Goal: Transaction & Acquisition: Purchase product/service

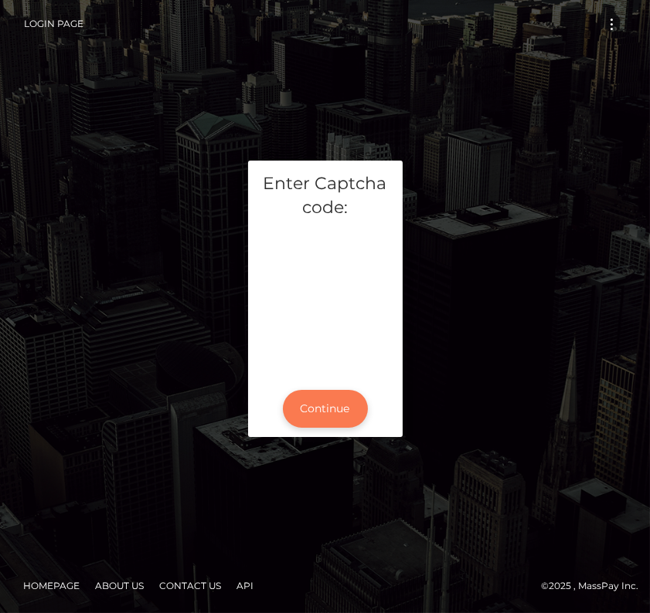
click at [324, 417] on button "Continue" at bounding box center [325, 409] width 85 height 38
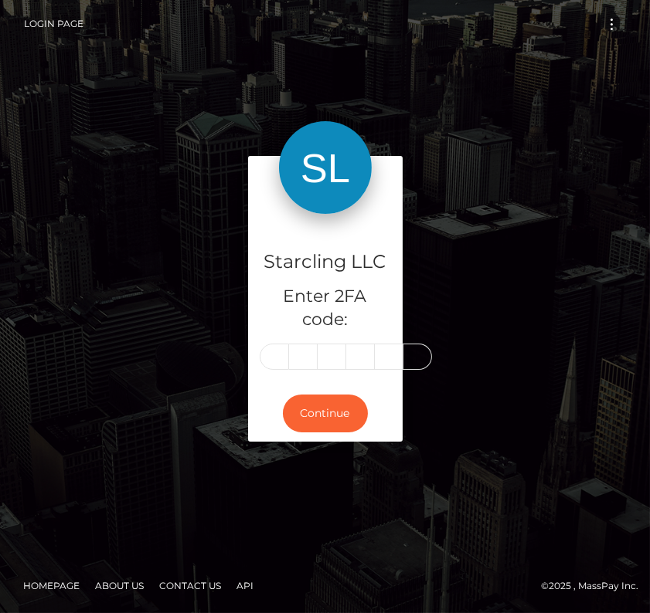
type input "7"
type input "4"
type input "6"
type input "8"
type input "7"
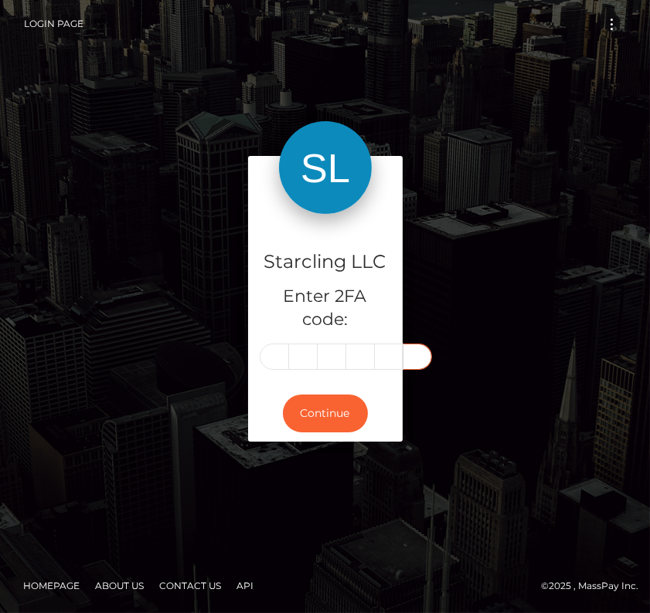
type input "8"
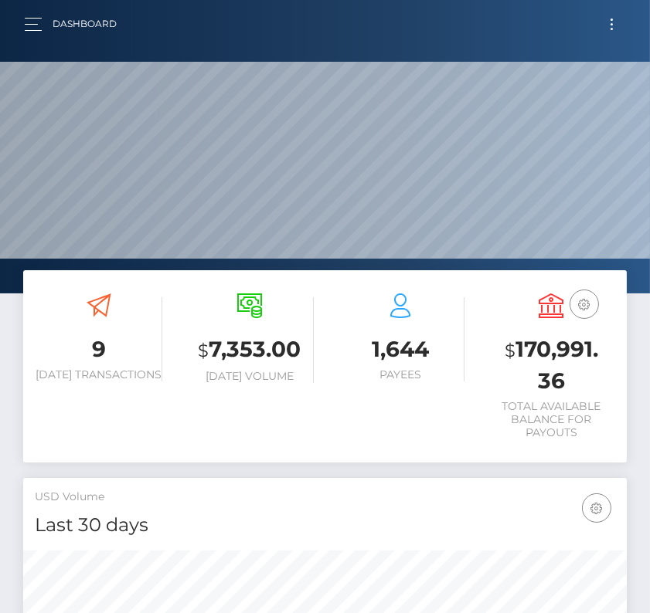
click at [613, 28] on button "Toggle navigation" at bounding box center [611, 24] width 29 height 21
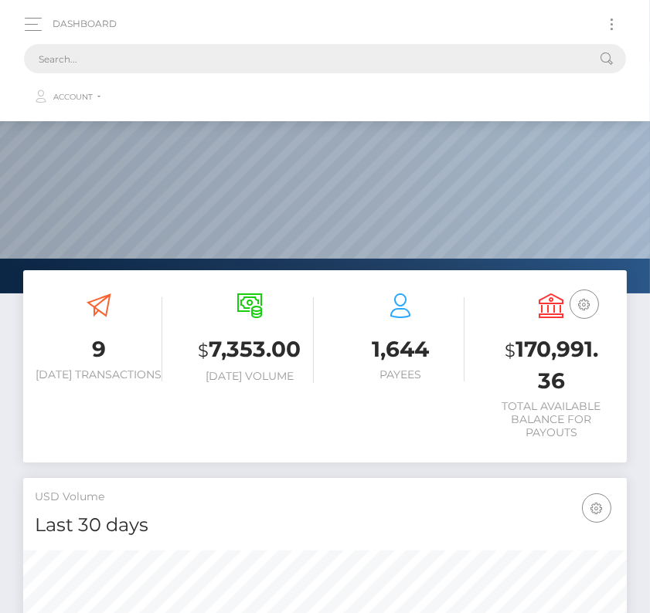
click at [254, 53] on input "text" at bounding box center [304, 58] width 561 height 29
paste input "2270513"
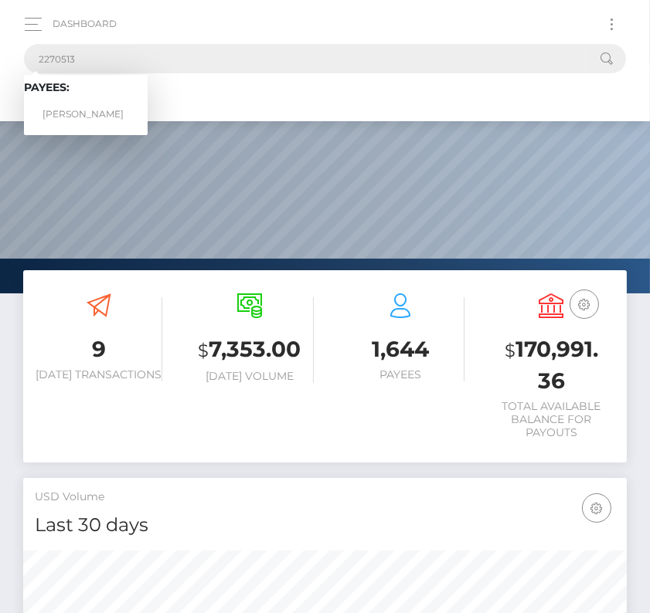
type input "2270513"
click at [88, 106] on link "Ramiro Gonzalez" at bounding box center [86, 114] width 124 height 29
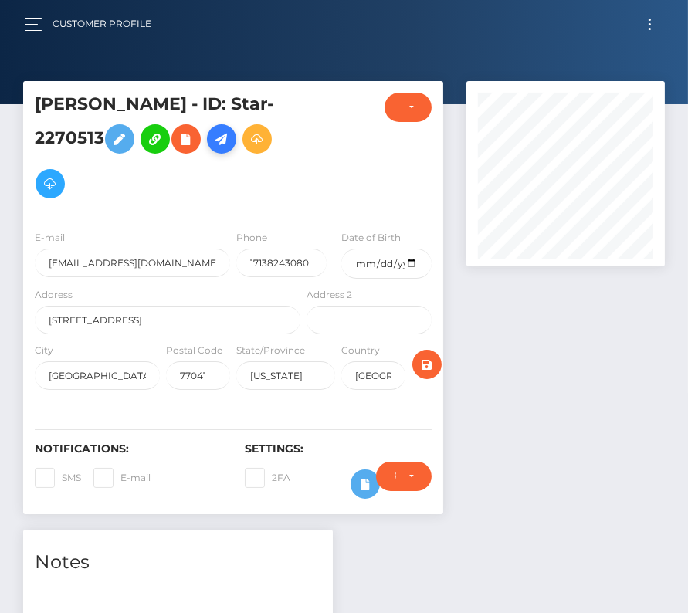
click at [231, 152] on link at bounding box center [221, 138] width 29 height 29
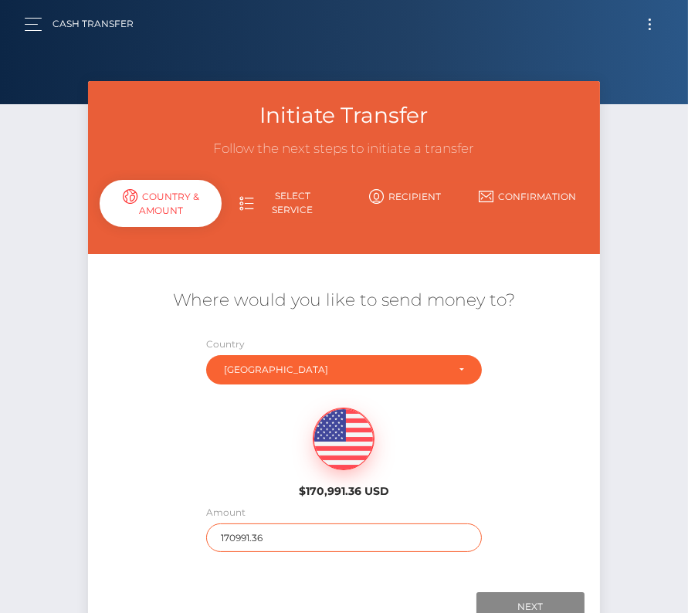
click at [243, 535] on input "170991.36" at bounding box center [343, 538] width 275 height 29
type input "8"
type input "618"
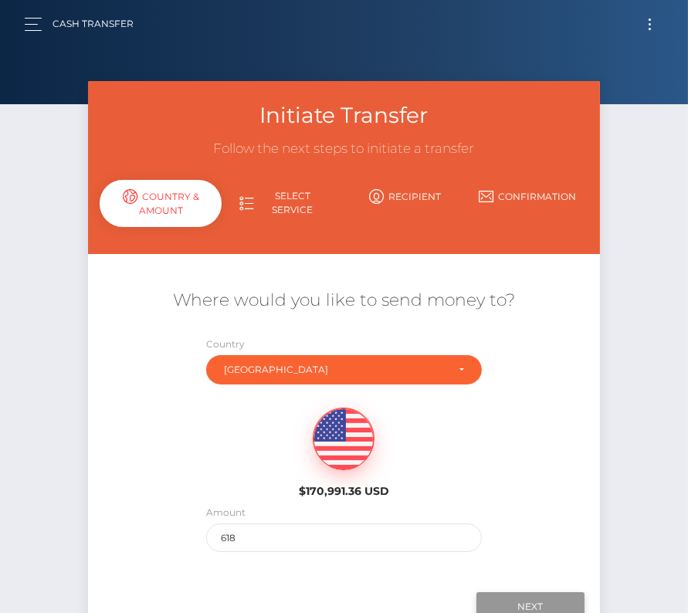
click at [515, 598] on input "Next" at bounding box center [531, 606] width 108 height 29
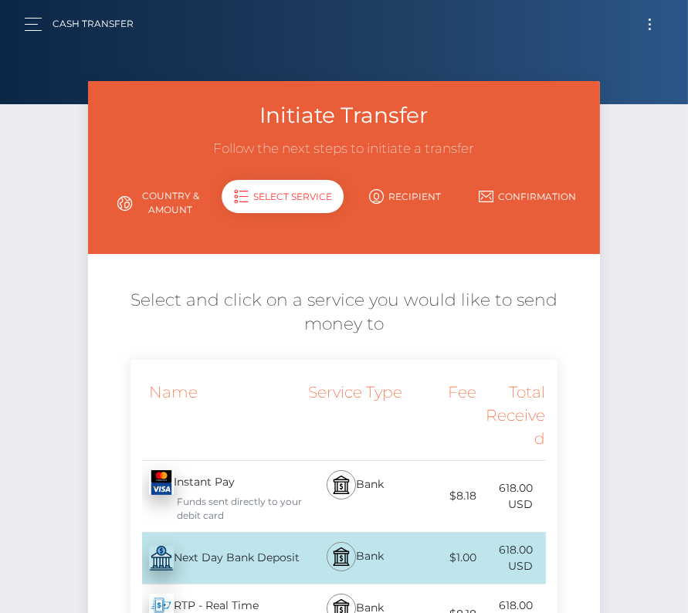
click at [227, 552] on div "Next Day Bank Deposit - USD" at bounding box center [217, 558] width 173 height 43
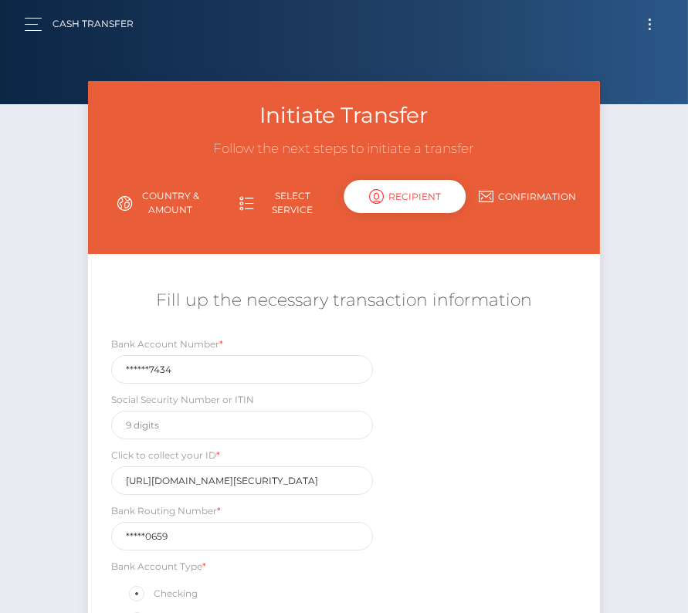
click at [654, 19] on button "Toggle navigation" at bounding box center [650, 24] width 29 height 21
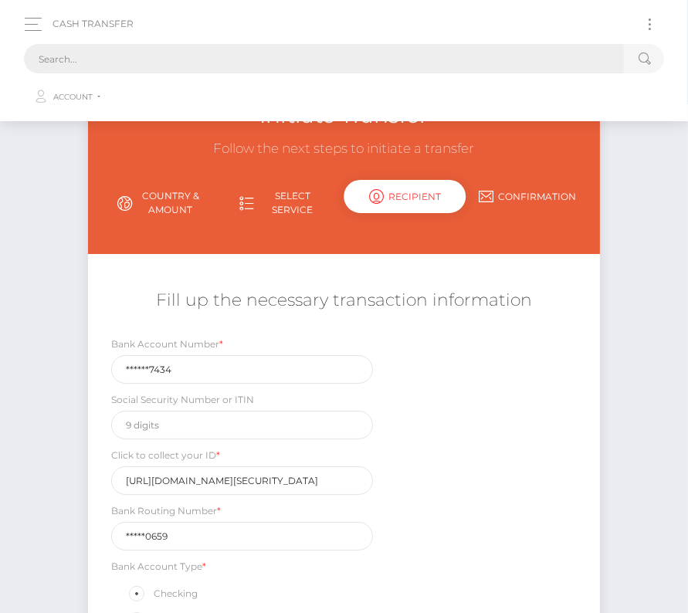
click at [412, 63] on input "text" at bounding box center [324, 58] width 600 height 29
paste input "2270513"
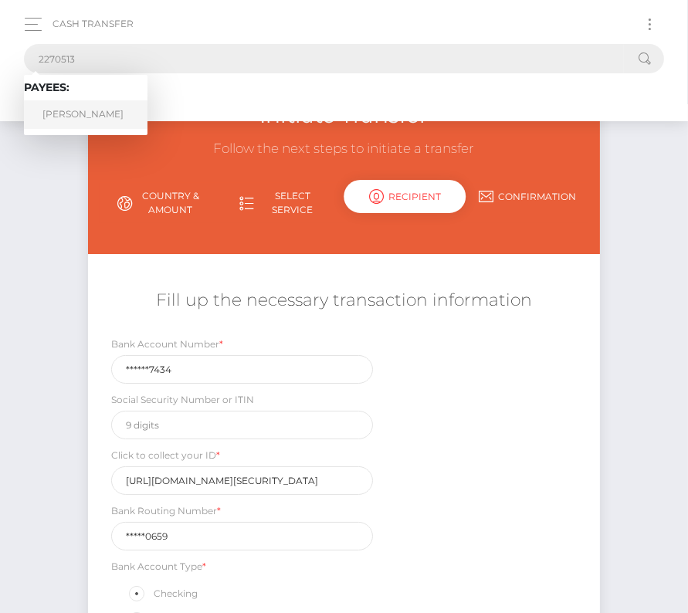
type input "2270513"
click at [94, 110] on link "Ramiro Gonzalez" at bounding box center [86, 114] width 124 height 29
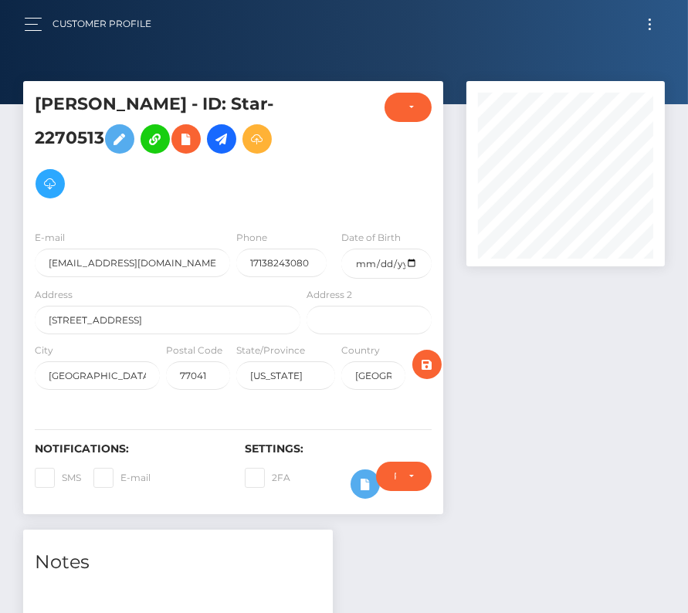
click at [367, 501] on div "Require ID/Selfie Verification Do not require Paid by payee Require ID/Selfie V…" at bounding box center [404, 484] width 79 height 45
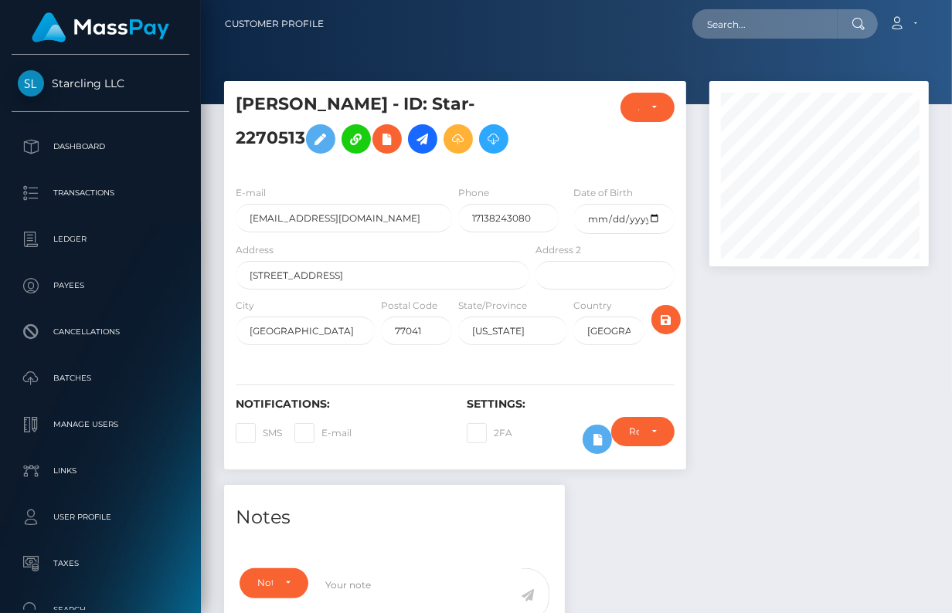
scroll to position [772164, 772130]
click at [590, 432] on icon at bounding box center [597, 439] width 19 height 19
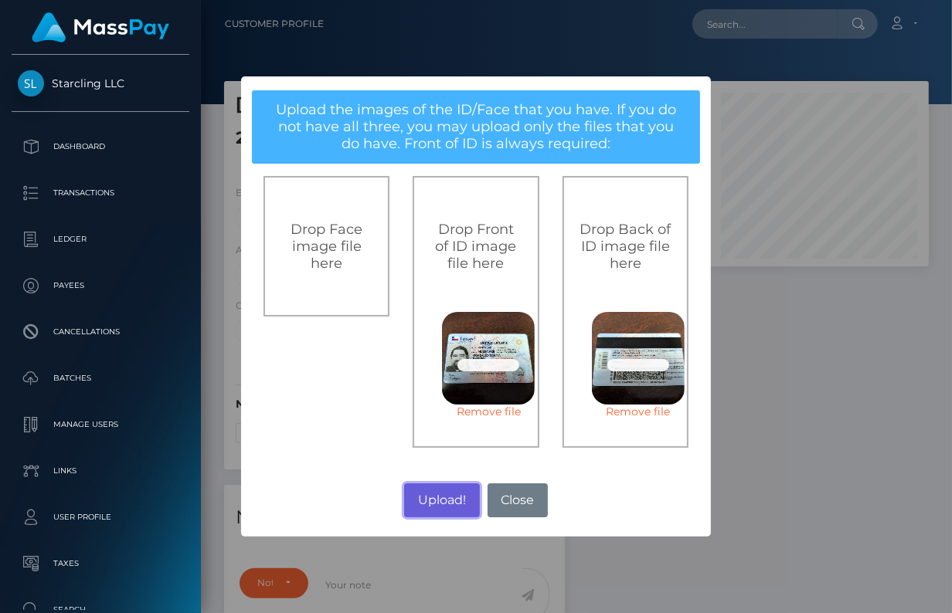
click at [429, 497] on button "Upload!" at bounding box center [441, 500] width 75 height 34
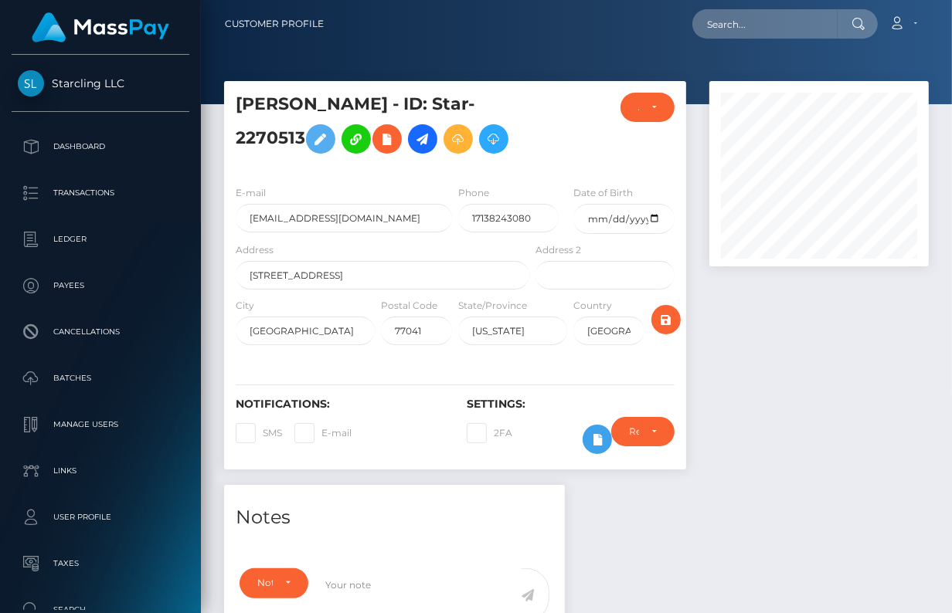
scroll to position [334, 0]
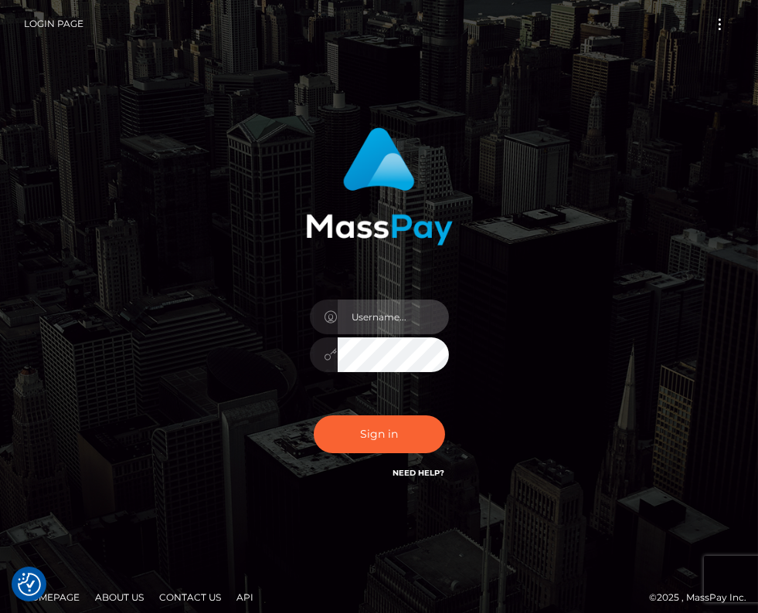
click at [351, 325] on input "text" at bounding box center [393, 317] width 111 height 35
type input "kateo"
click at [346, 316] on input "text" at bounding box center [393, 317] width 111 height 35
type input "kateo"
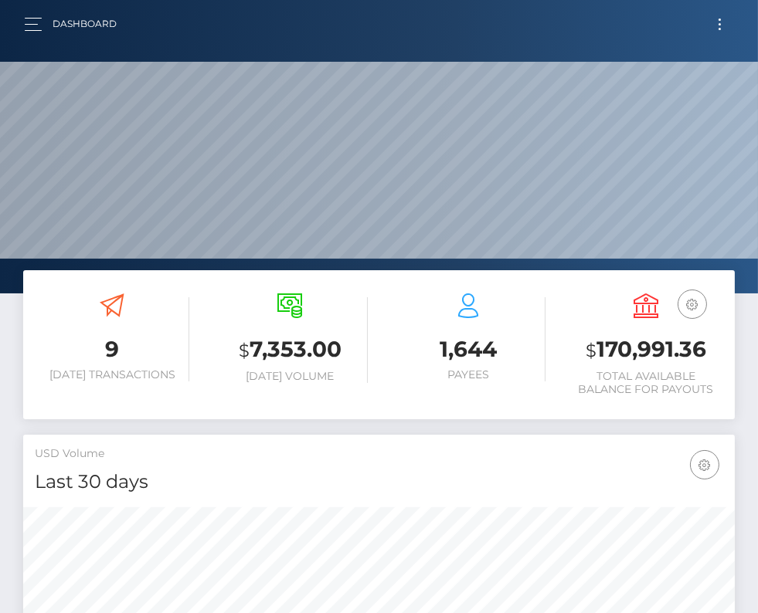
scroll to position [273, 344]
click at [722, 19] on button "Toggle navigation" at bounding box center [719, 24] width 29 height 21
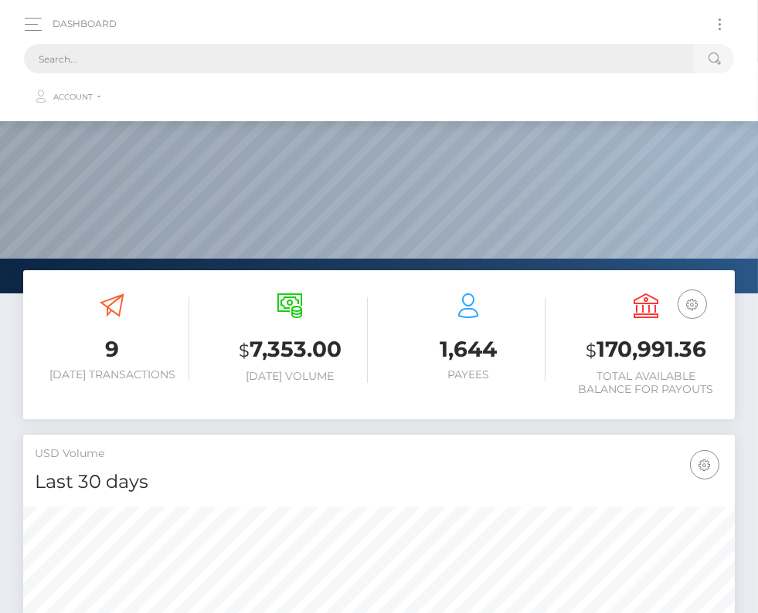
click at [475, 54] on input "text" at bounding box center [359, 58] width 670 height 29
paste input "1892493"
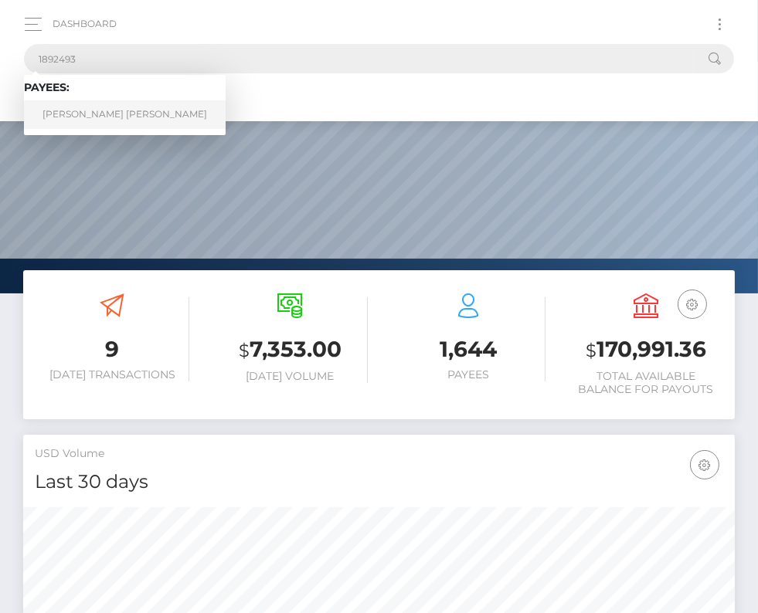
type input "1892493"
click at [83, 107] on link "LEON ZHENG KYE LO" at bounding box center [125, 114] width 202 height 29
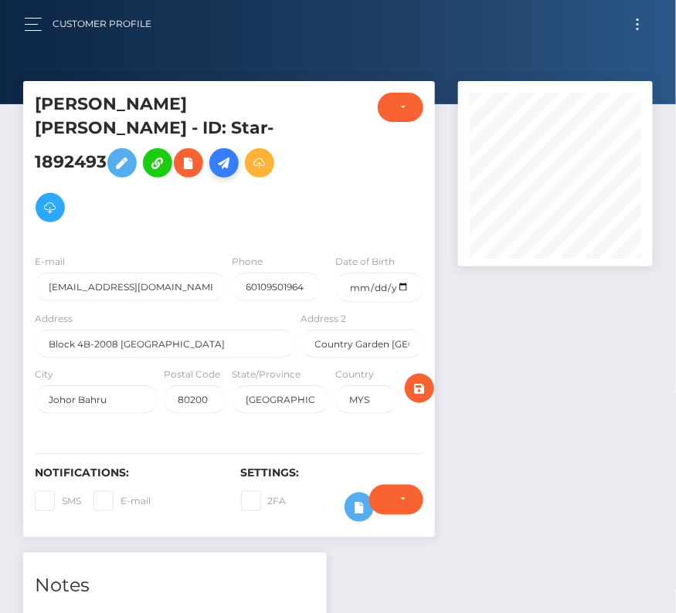
click at [233, 154] on icon at bounding box center [224, 163] width 19 height 19
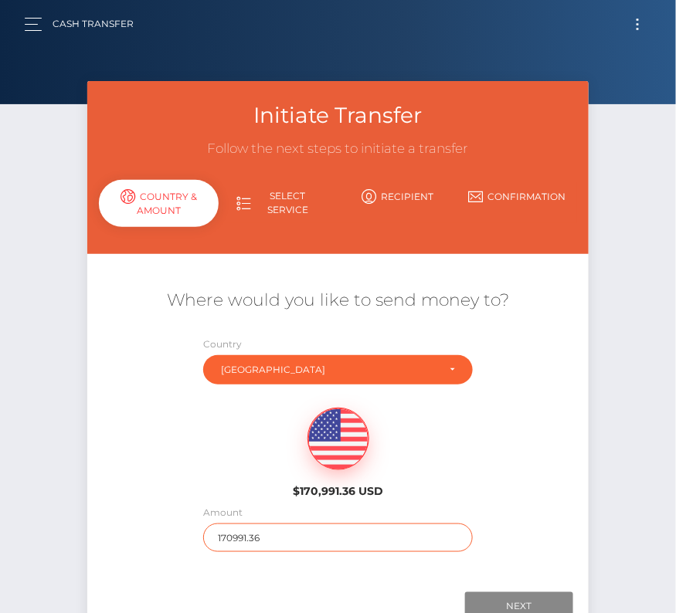
click at [243, 534] on input "170991.36" at bounding box center [338, 538] width 270 height 29
type input "396"
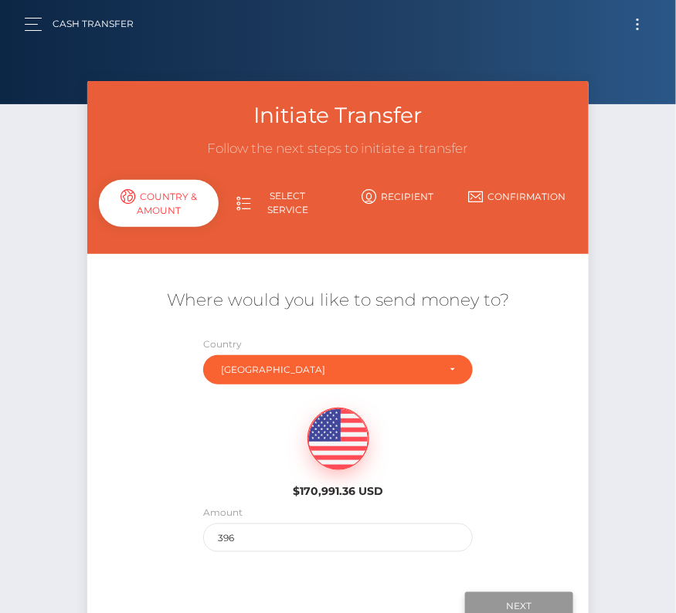
click at [507, 596] on input "Next" at bounding box center [519, 606] width 108 height 29
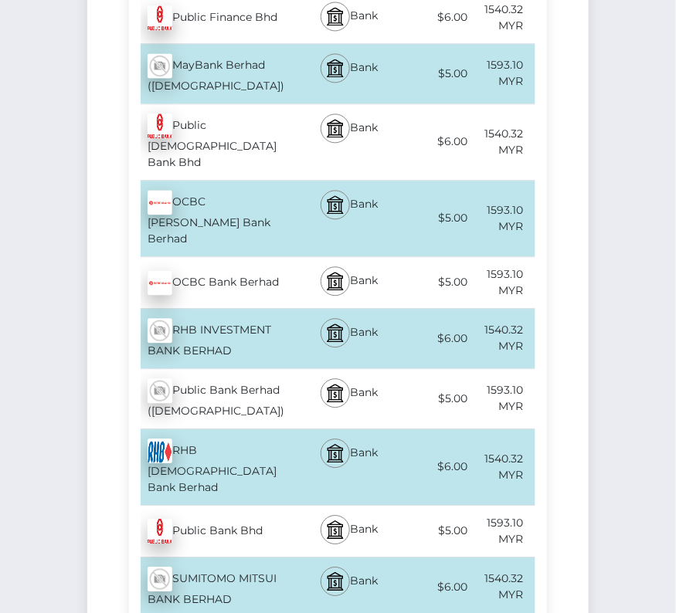
scroll to position [4296, 0]
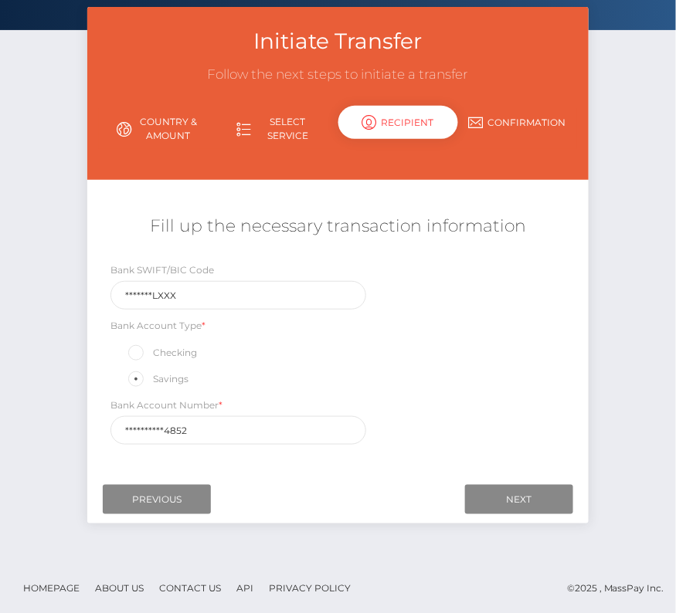
scroll to position [0, 0]
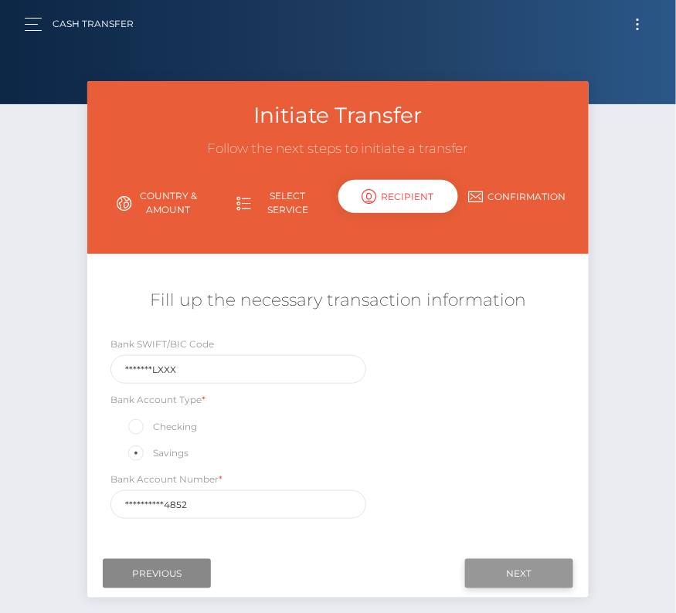
click at [533, 577] on input "Next" at bounding box center [519, 573] width 108 height 29
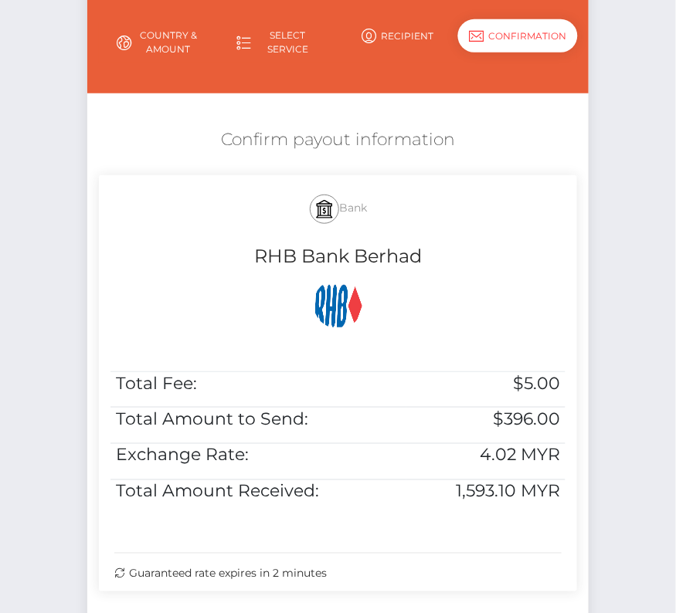
scroll to position [217, 0]
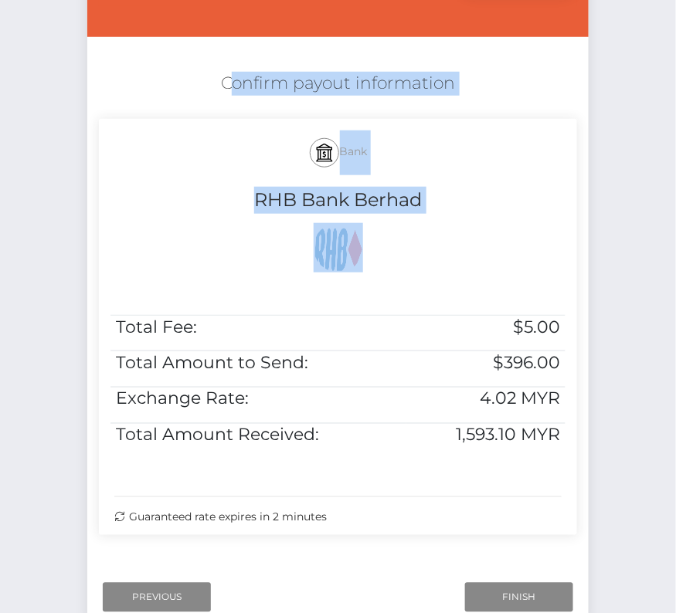
drag, startPoint x: 217, startPoint y: 75, endPoint x: 567, endPoint y: 443, distance: 508.1
click at [567, 443] on div "Confirm payout information Bank RHB Bank Berhad Total Fee: $5.00 Total Amount t…" at bounding box center [337, 307] width 501 height 487
copy div "Confirm payout information Bank RHB Bank Berhad"
click at [511, 595] on input "Finish" at bounding box center [519, 597] width 108 height 29
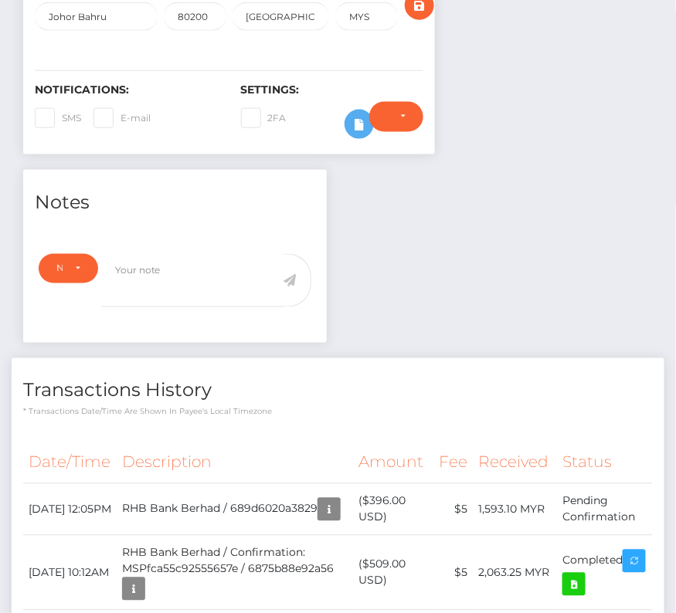
scroll to position [388, 0]
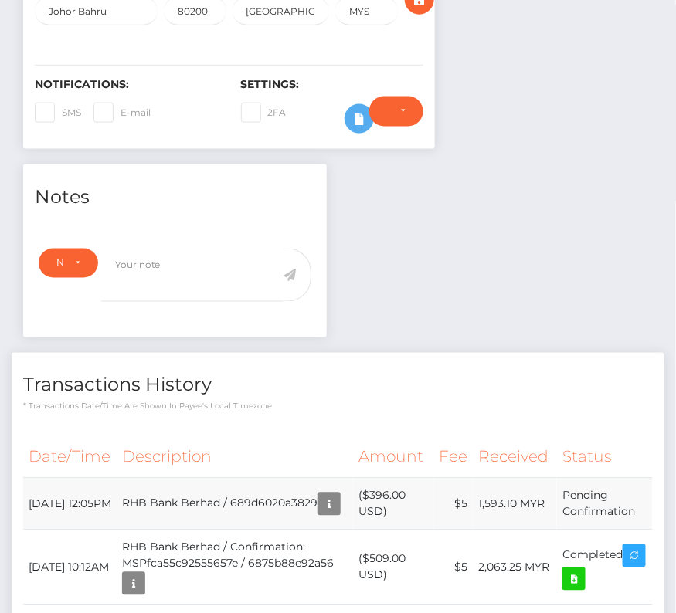
drag, startPoint x: 22, startPoint y: 466, endPoint x: 639, endPoint y: 490, distance: 617.6
click at [639, 490] on td "Pending Confirmation" at bounding box center [605, 505] width 96 height 52
click at [642, 490] on td "Pending Confirmation" at bounding box center [605, 505] width 96 height 52
drag, startPoint x: 643, startPoint y: 490, endPoint x: 561, endPoint y: 490, distance: 81.1
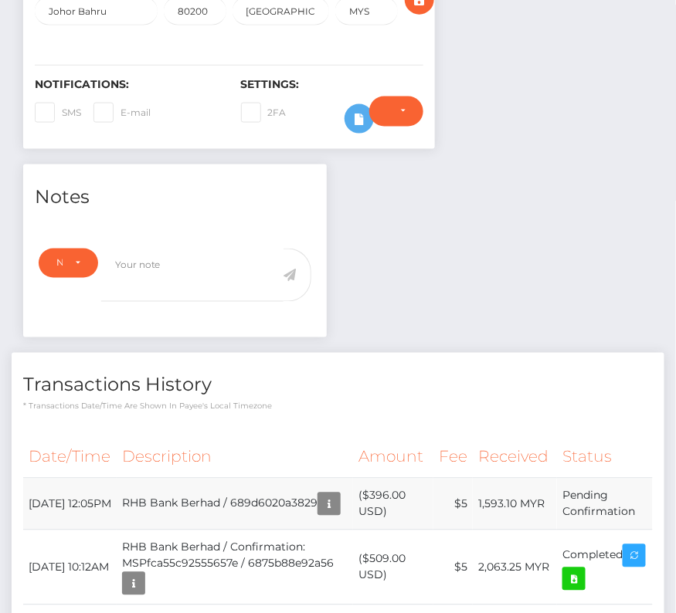
click at [561, 490] on td "Pending Confirmation" at bounding box center [605, 505] width 96 height 52
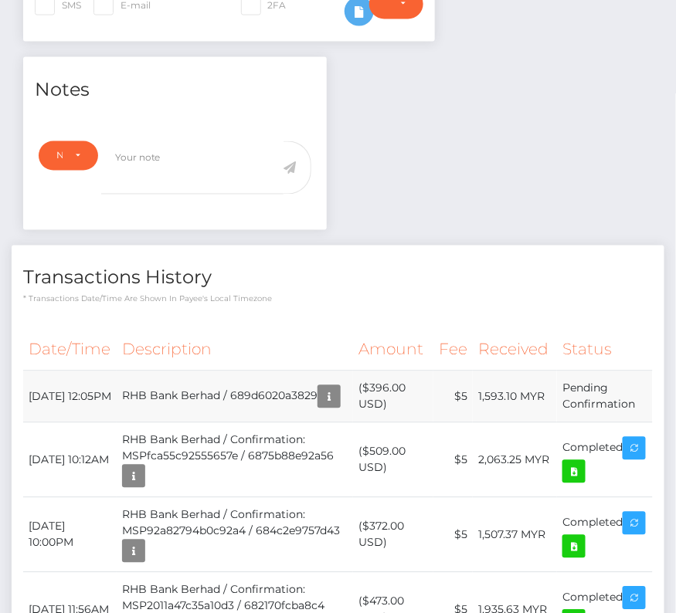
drag, startPoint x: 25, startPoint y: 362, endPoint x: 643, endPoint y: 384, distance: 618.3
click at [643, 384] on tr "August 14, 2025 12:05PM RHB Bank Berhad / 689d6020a3829 ($396.00 USD) $5 1,593.…" at bounding box center [337, 397] width 629 height 52
copy tr "August 14, 2025 12:05PM RHB Bank Berhad / 689d6020a3829 ($396.00 USD) $5 1,593.…"
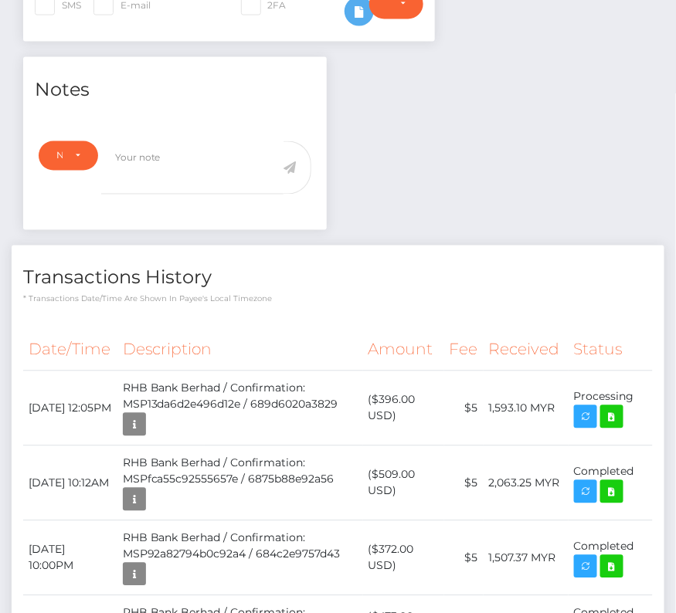
scroll to position [185, 195]
click at [619, 408] on icon at bounding box center [611, 417] width 19 height 19
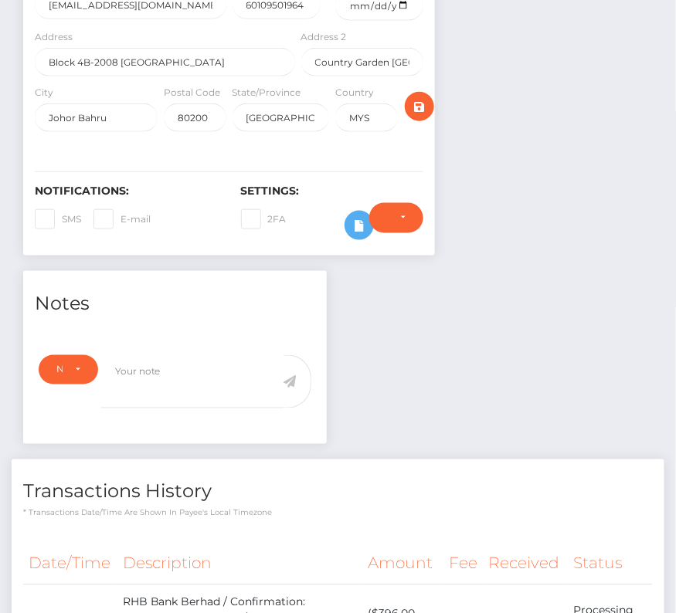
scroll to position [0, 0]
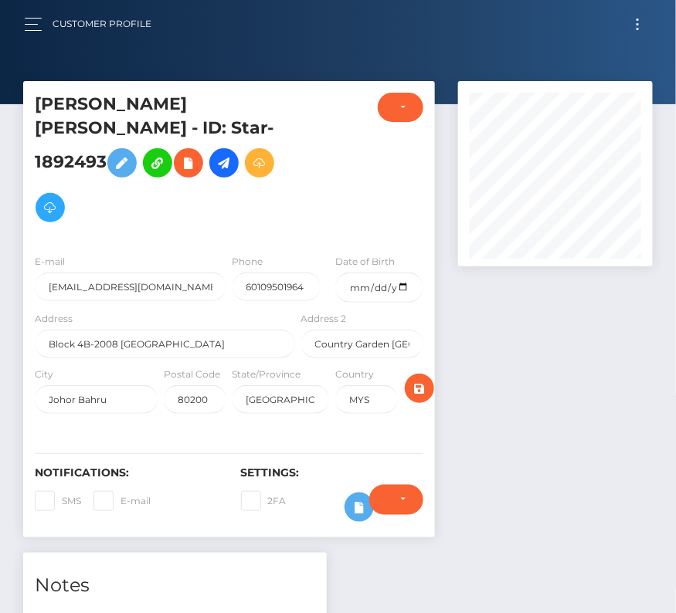
click at [636, 25] on button "Toggle navigation" at bounding box center [637, 24] width 29 height 21
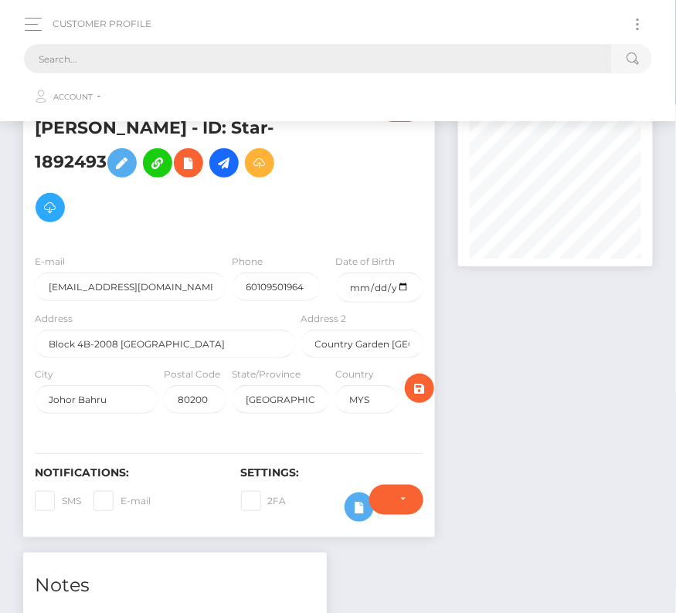
click at [337, 59] on input "text" at bounding box center [318, 58] width 588 height 29
paste input "2406202"
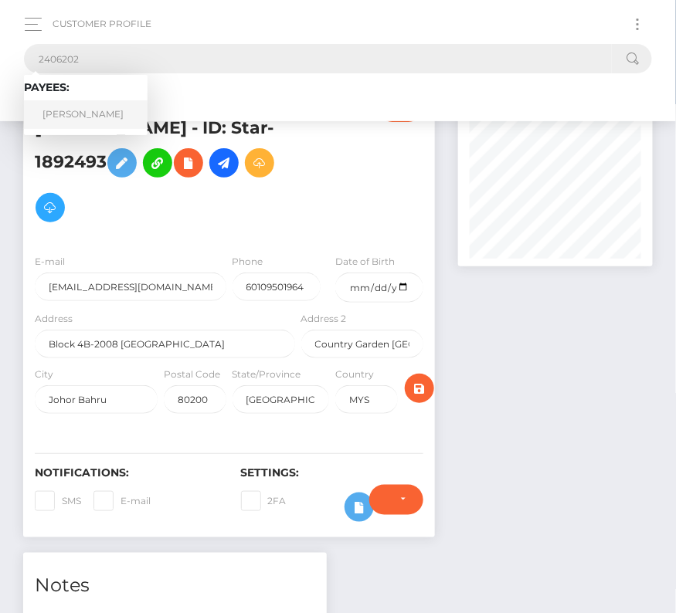
type input "2406202"
click at [86, 111] on link "Garrett Shepard" at bounding box center [86, 114] width 124 height 29
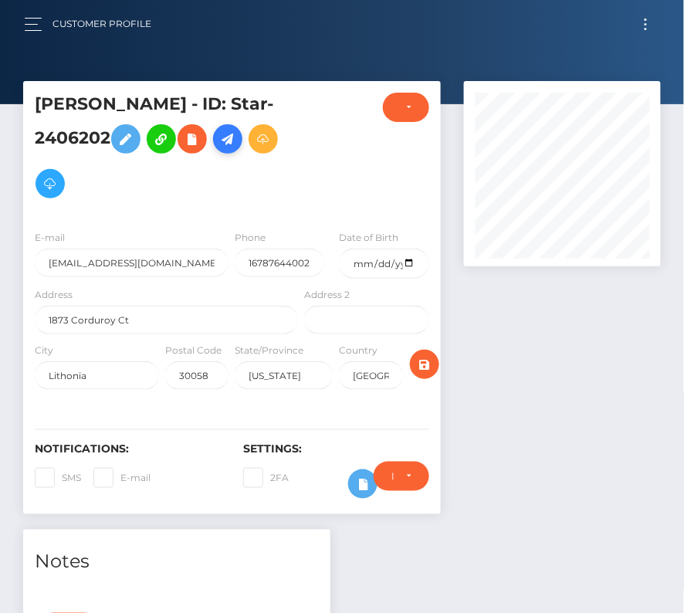
click at [236, 136] on icon at bounding box center [228, 139] width 19 height 19
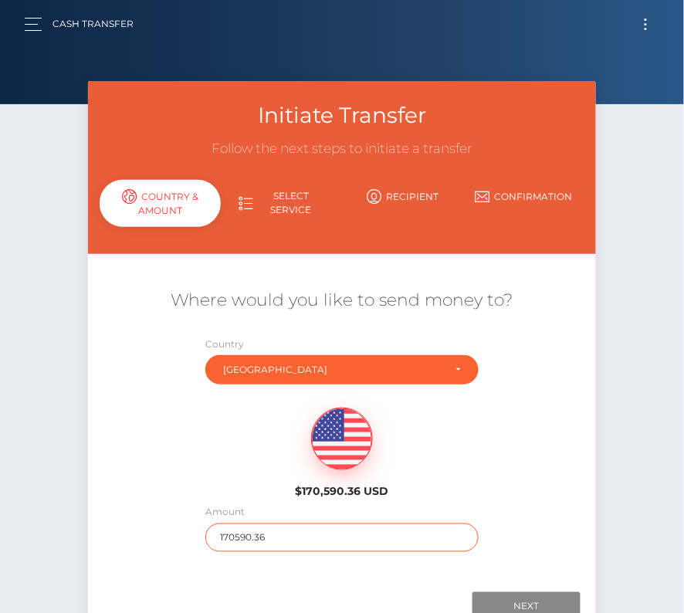
click at [256, 531] on input "170590.36" at bounding box center [341, 538] width 273 height 29
type input "876"
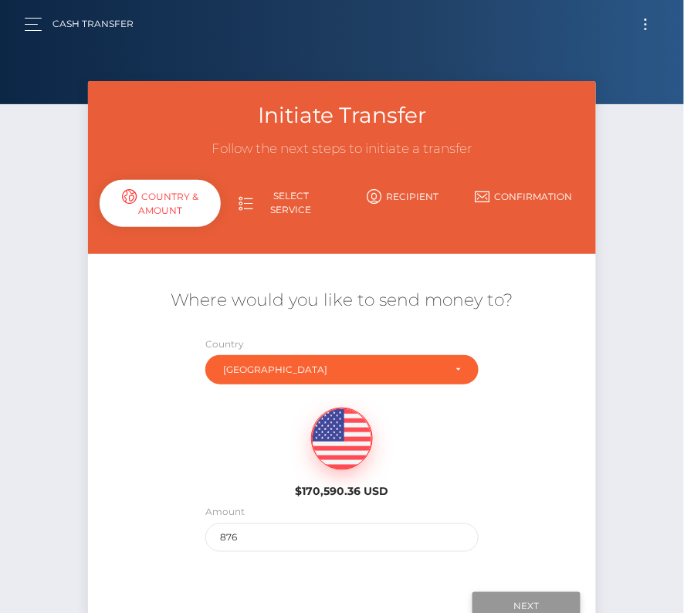
click at [544, 601] on input "Next" at bounding box center [527, 606] width 108 height 29
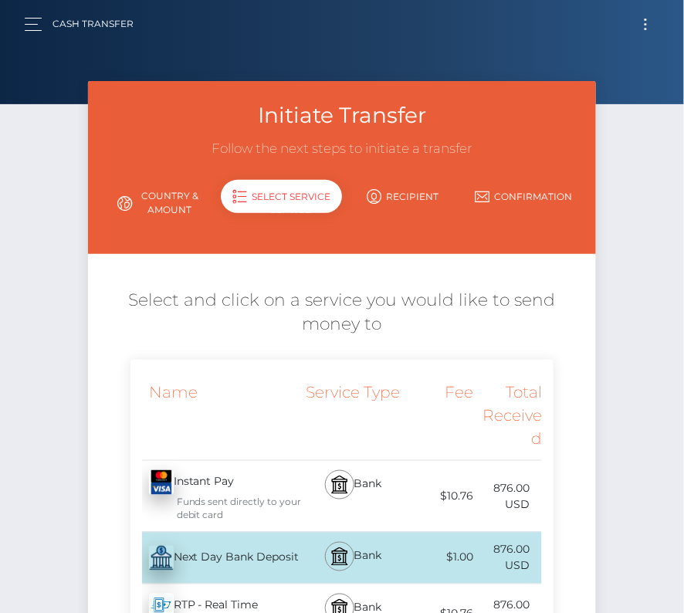
click at [251, 542] on div "Next Day Bank Deposit - USD" at bounding box center [216, 558] width 171 height 43
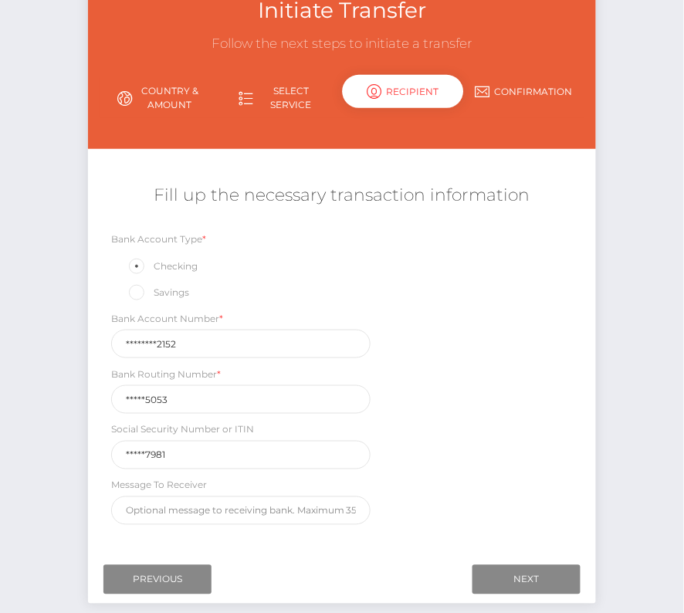
scroll to position [106, 0]
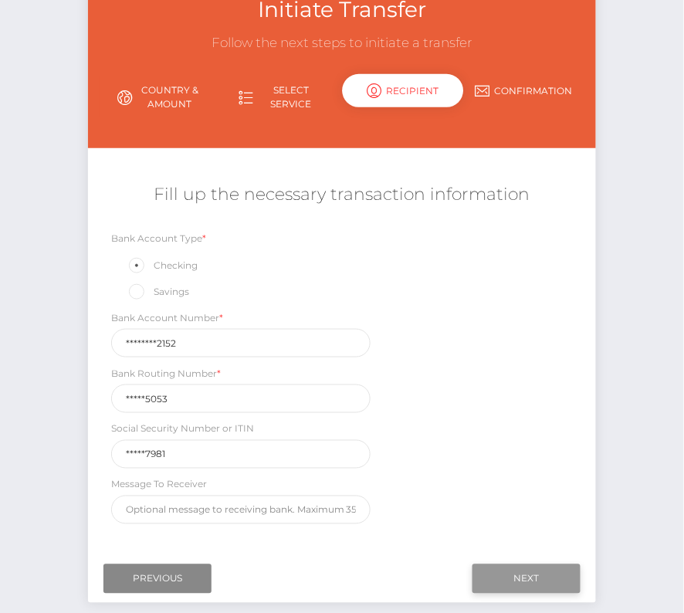
click at [527, 567] on input "Next" at bounding box center [527, 579] width 108 height 29
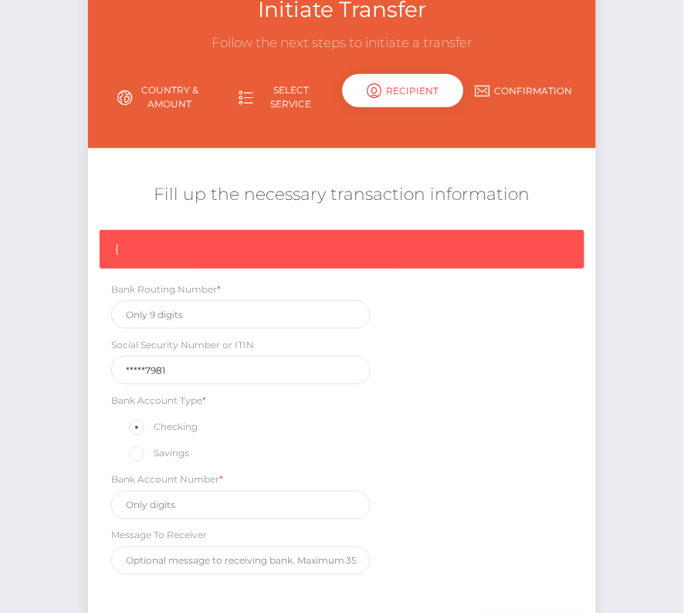
scroll to position [131, 0]
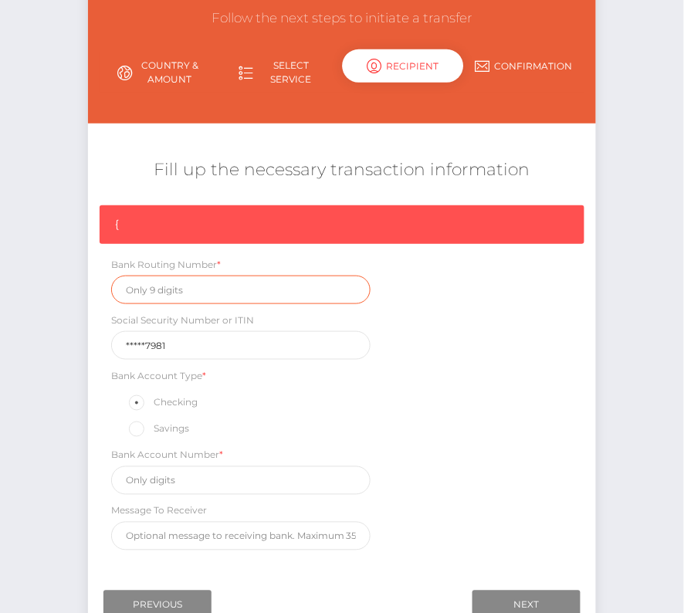
click at [188, 296] on input "text" at bounding box center [241, 290] width 260 height 29
paste input "026015053"
type input "026015053"
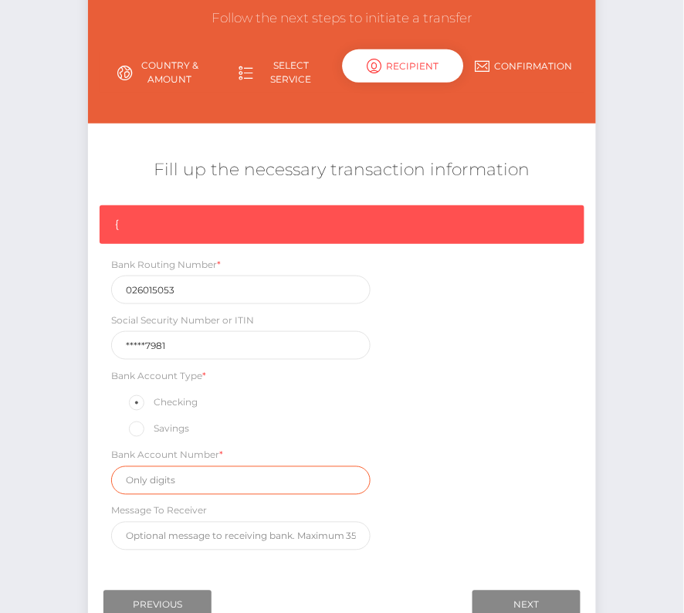
click at [159, 483] on input "text" at bounding box center [241, 480] width 260 height 29
paste input "703008812152"
type input "703008812152"
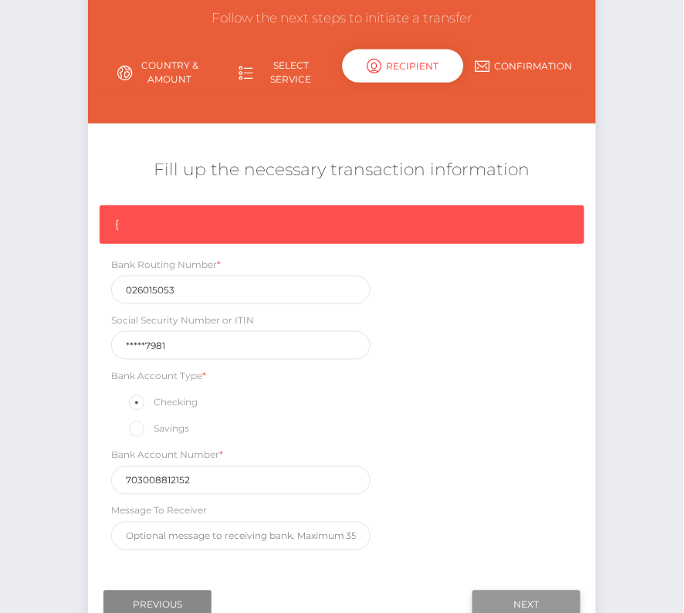
click at [498, 597] on input "Next" at bounding box center [527, 605] width 108 height 29
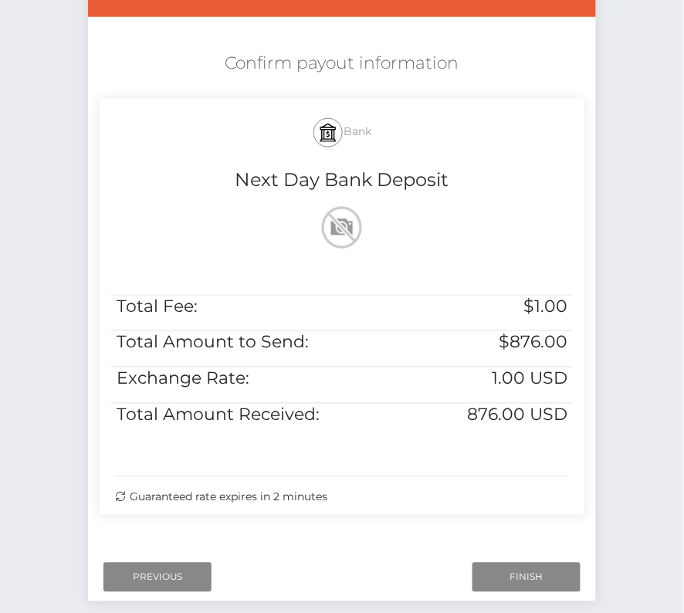
scroll to position [256, 0]
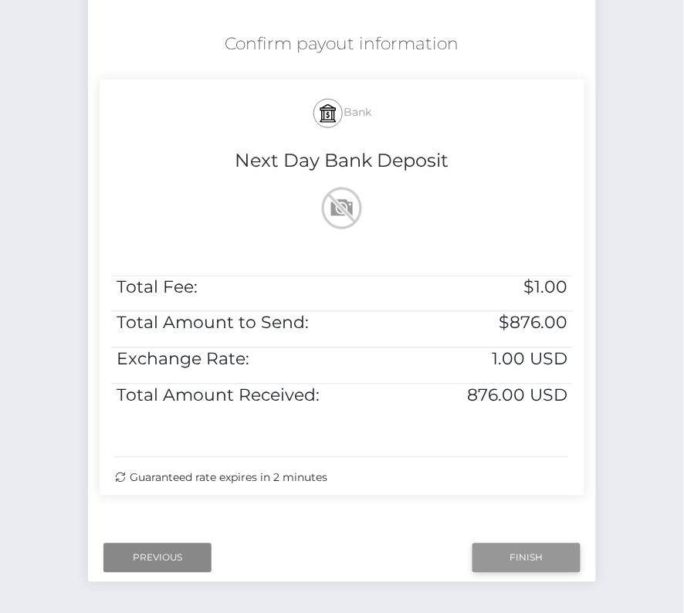
click at [519, 560] on input "Finish" at bounding box center [527, 558] width 108 height 29
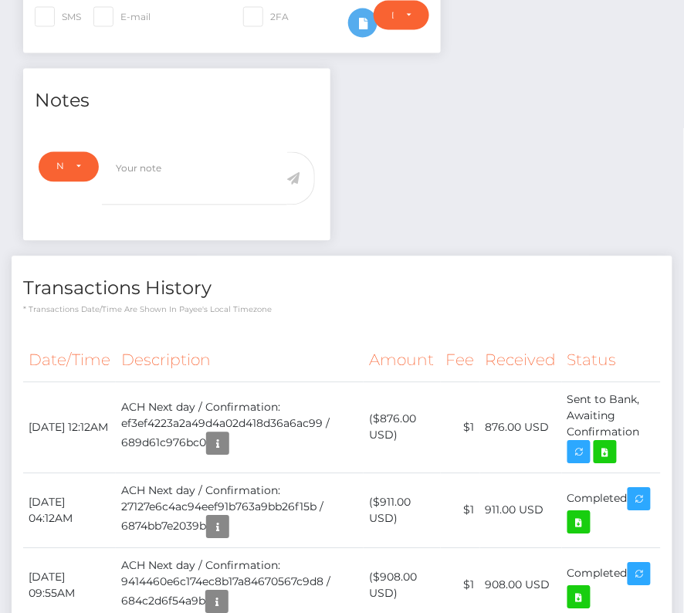
scroll to position [467, 0]
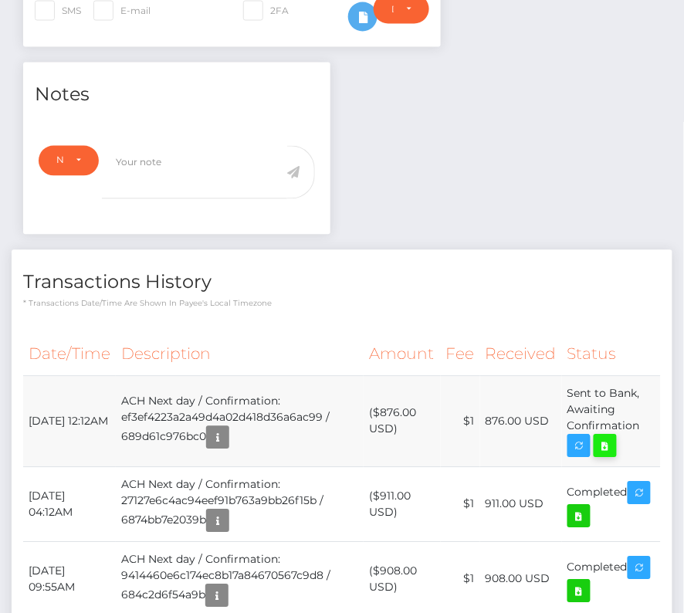
click at [611, 444] on icon at bounding box center [605, 446] width 19 height 19
click at [0, 0] on div "Garrett Shepard - ID: Star-2406202 ACTIVE DEACTIVE" at bounding box center [342, 622] width 684 height 2016
drag, startPoint x: 29, startPoint y: 404, endPoint x: 648, endPoint y: 421, distance: 618.9
click at [648, 421] on tr "August 14, 2025 12:12AM ACH Next day / Confirmation: ef3ef4223a2a49d4a02d418d36…" at bounding box center [342, 421] width 638 height 91
copy tr "August 14, 2025 12:12AM ACH Next day / Confirmation: ef3ef4223a2a49d4a02d418d36…"
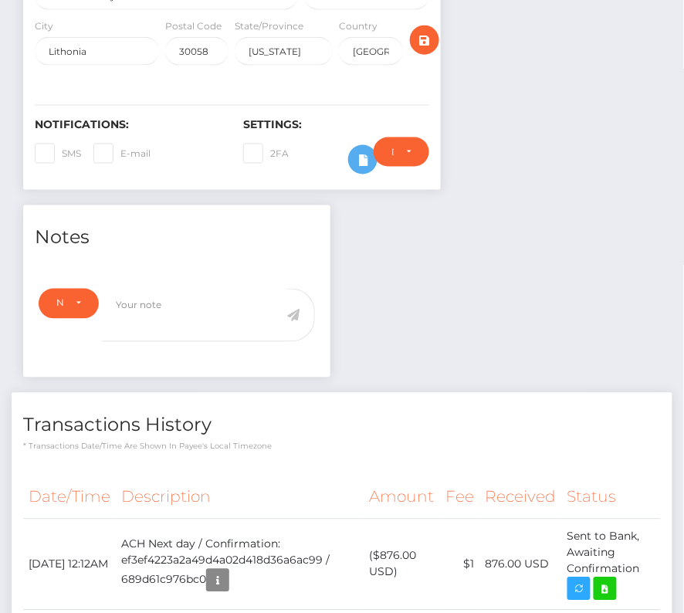
scroll to position [469, 0]
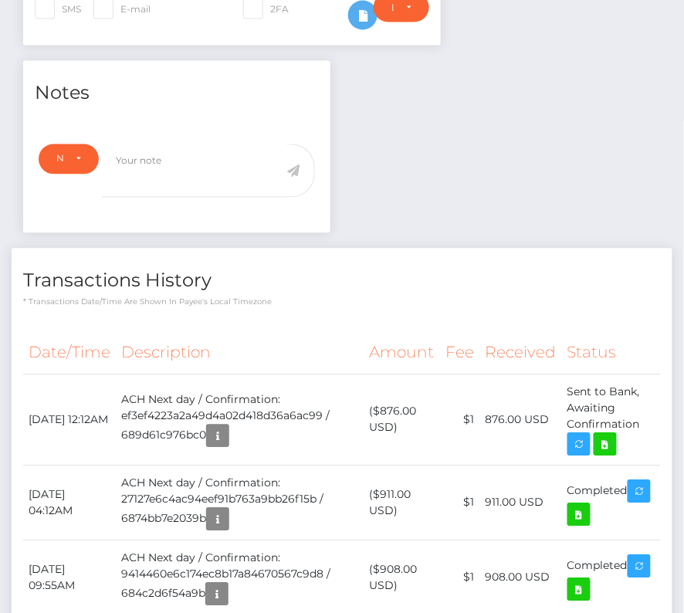
click at [324, 290] on h4 "Transactions History" at bounding box center [342, 281] width 638 height 27
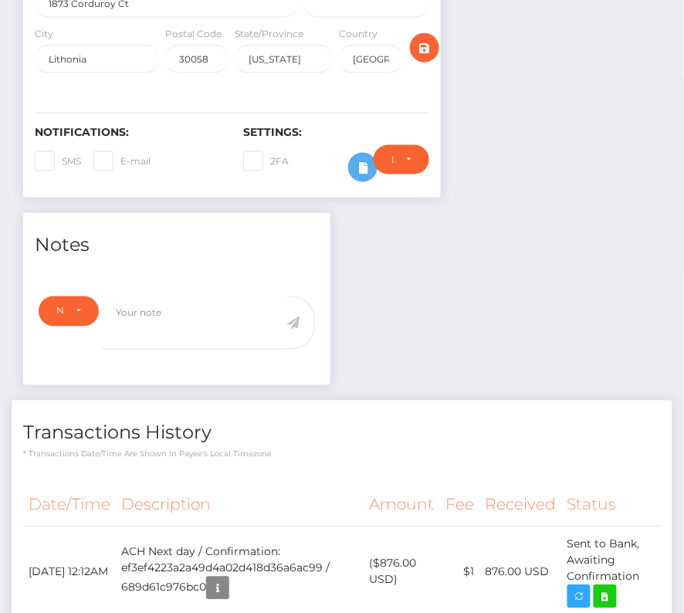
scroll to position [0, 0]
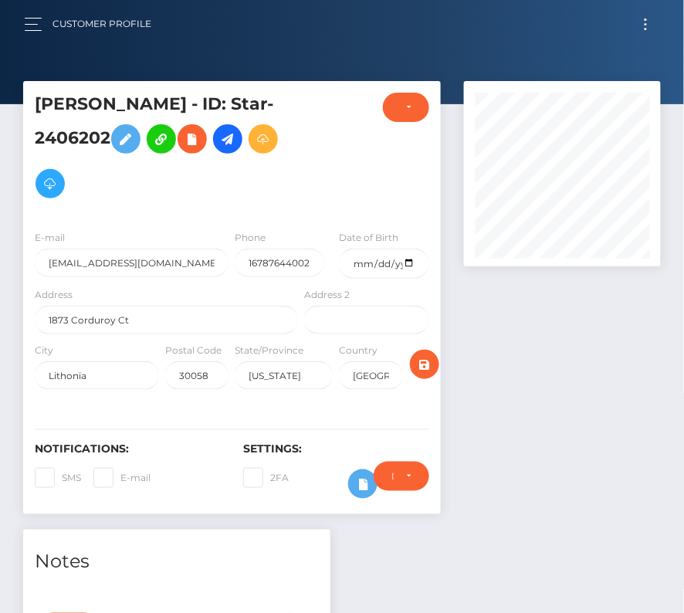
click at [639, 24] on button "Toggle navigation" at bounding box center [646, 24] width 29 height 21
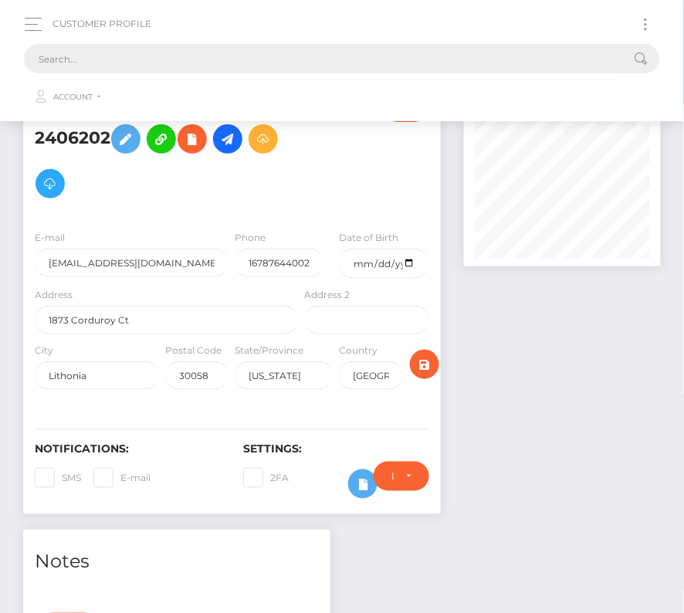
click at [364, 57] on input "text" at bounding box center [322, 58] width 596 height 29
type input "м"
paste input "2380809"
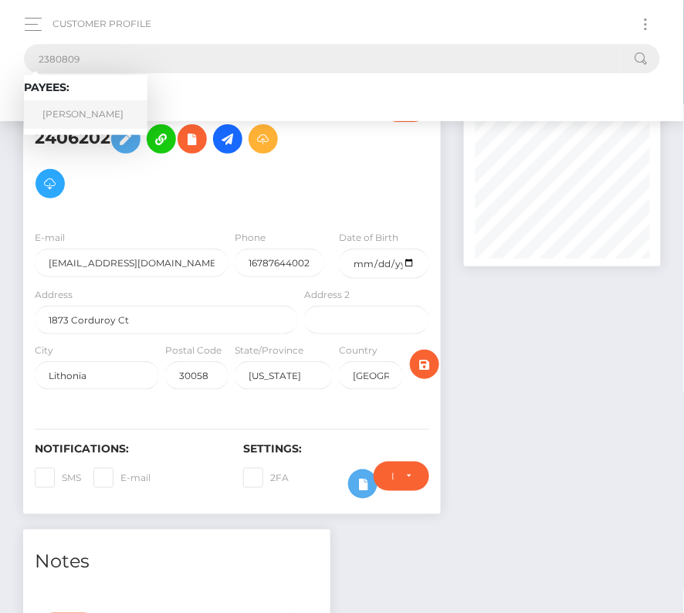
type input "2380809"
click at [82, 114] on link "Ashley Martin" at bounding box center [86, 114] width 124 height 29
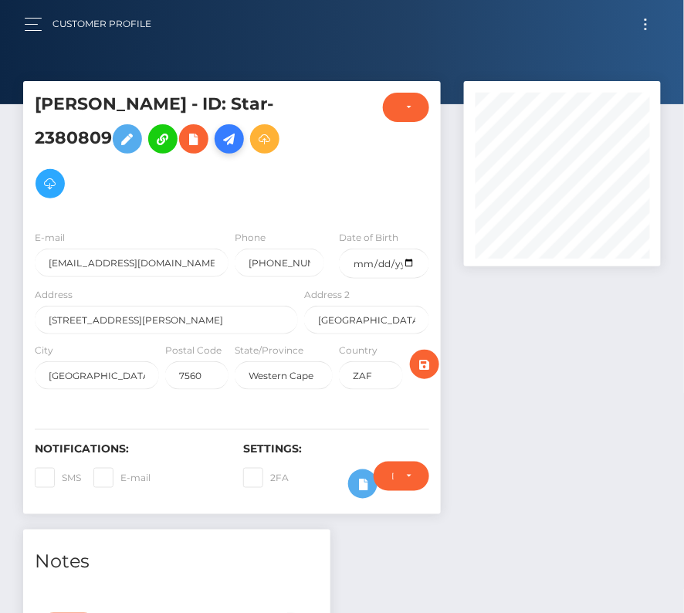
click at [228, 133] on icon at bounding box center [229, 139] width 19 height 19
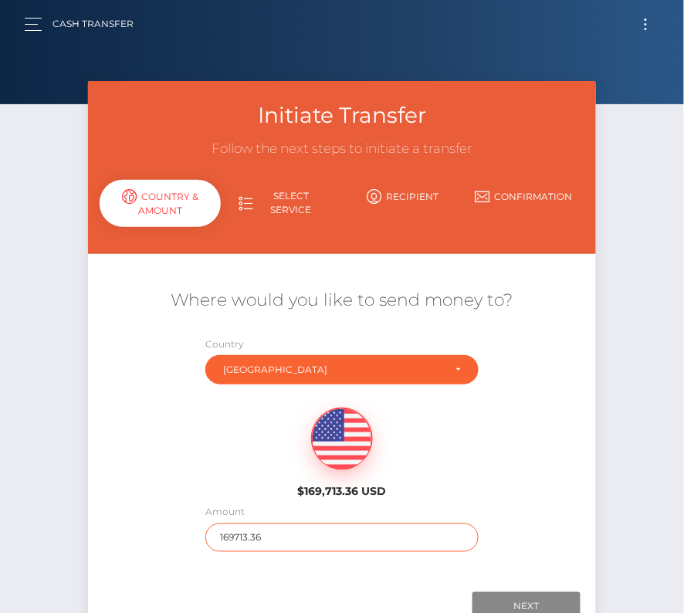
click at [272, 534] on input "169713.36" at bounding box center [341, 538] width 273 height 29
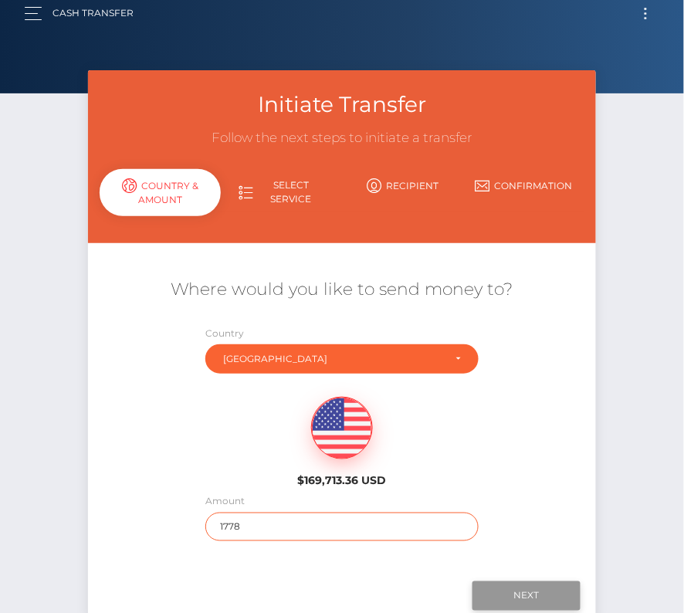
type input "1778"
click at [521, 602] on input "Next" at bounding box center [527, 596] width 108 height 29
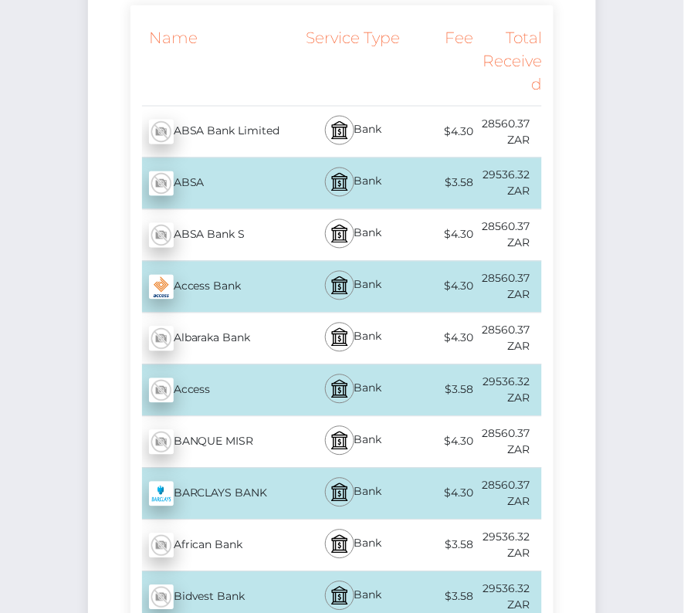
scroll to position [0, 0]
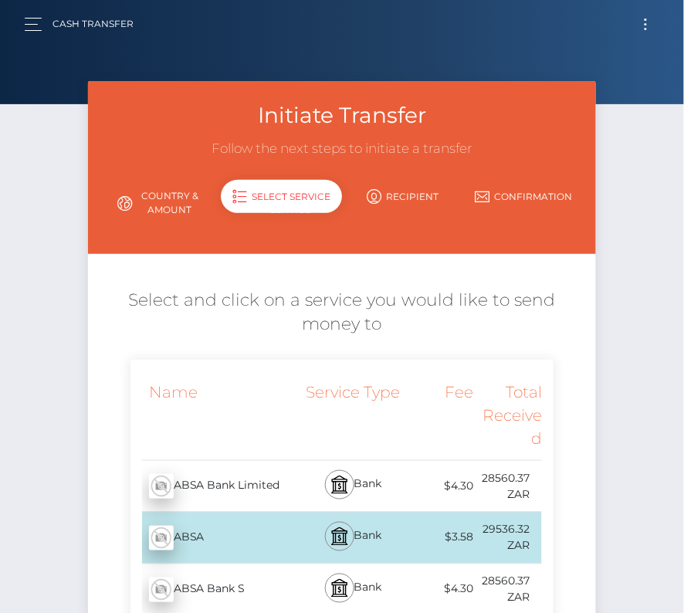
click at [647, 19] on span "Toggle navigation" at bounding box center [646, 20] width 2 height 2
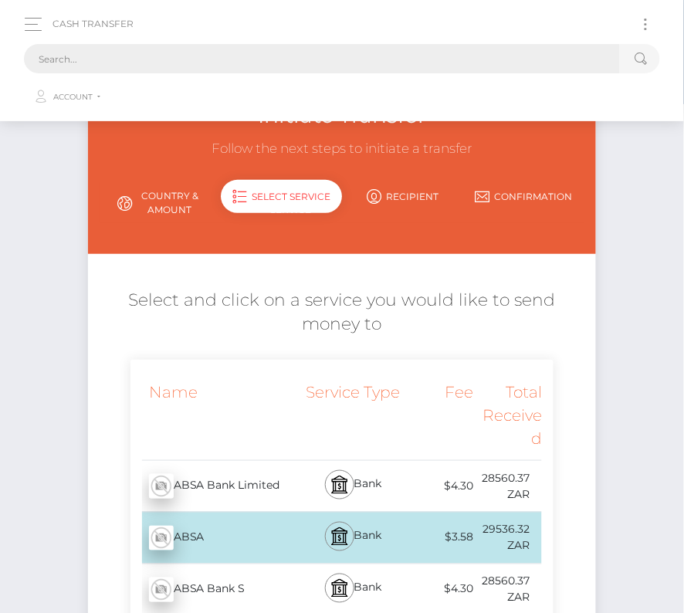
click at [345, 52] on input "text" at bounding box center [322, 58] width 596 height 29
paste input "2380809"
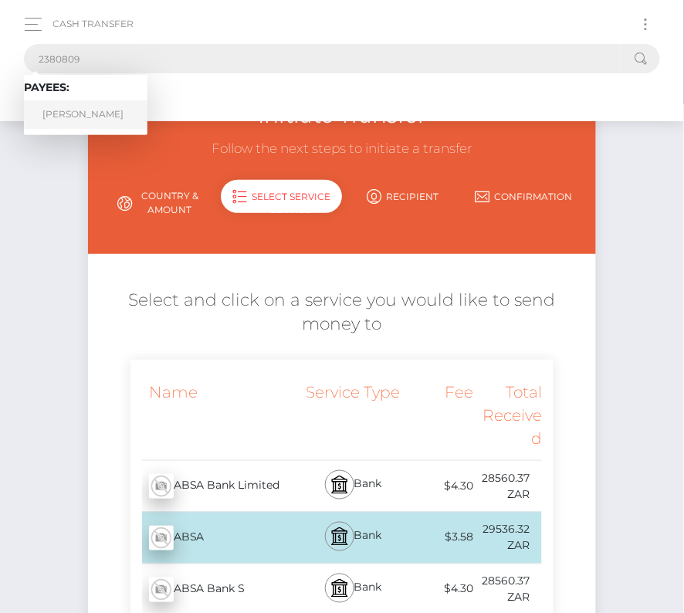
type input "2380809"
click at [63, 110] on link "[PERSON_NAME]" at bounding box center [86, 114] width 124 height 29
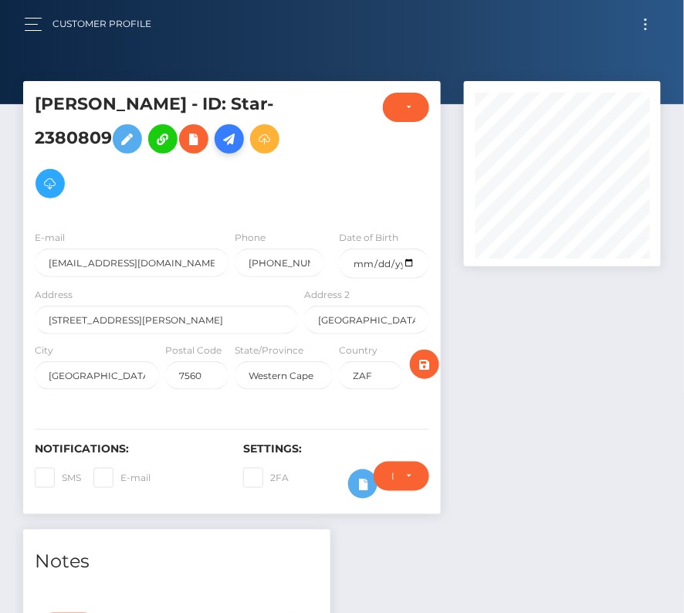
click at [229, 138] on icon at bounding box center [229, 139] width 19 height 19
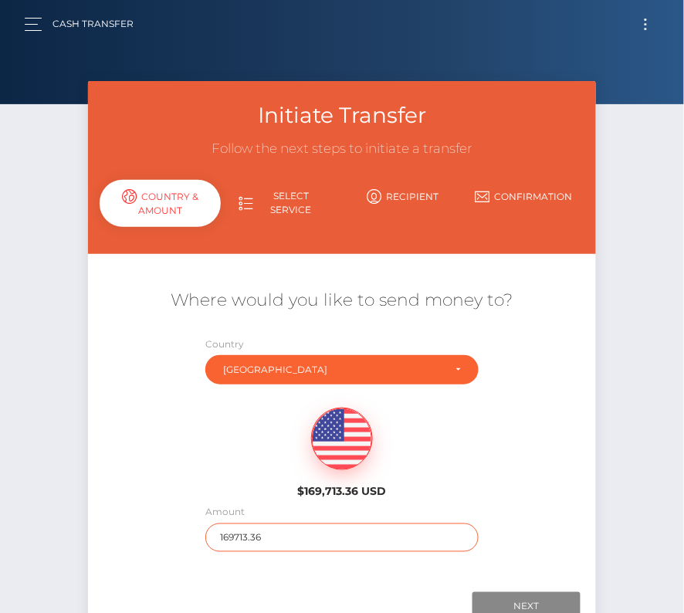
click at [226, 541] on input "169713.36" at bounding box center [341, 538] width 273 height 29
type input "1778"
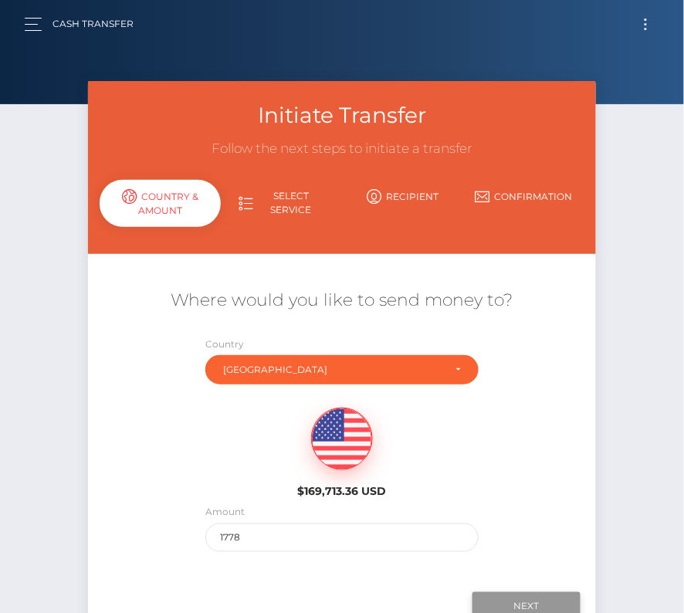
click at [533, 602] on input "Next" at bounding box center [527, 606] width 108 height 29
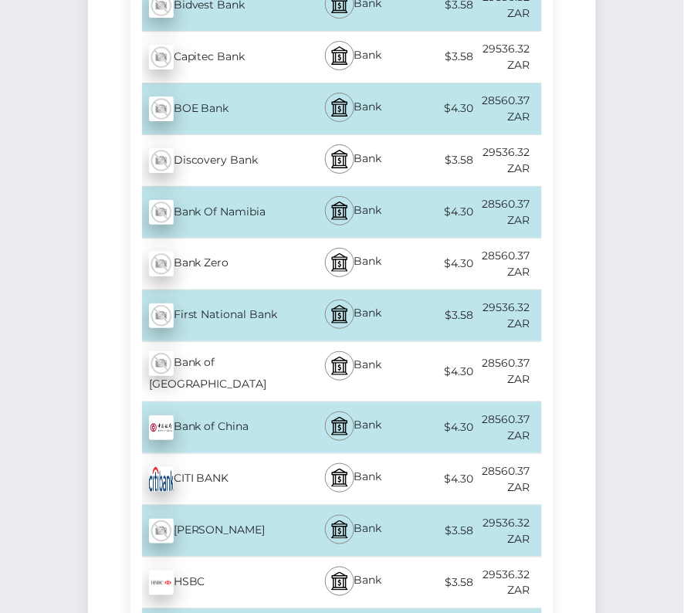
scroll to position [948, 0]
click at [262, 304] on div "First National Bank - ZAR" at bounding box center [216, 314] width 171 height 43
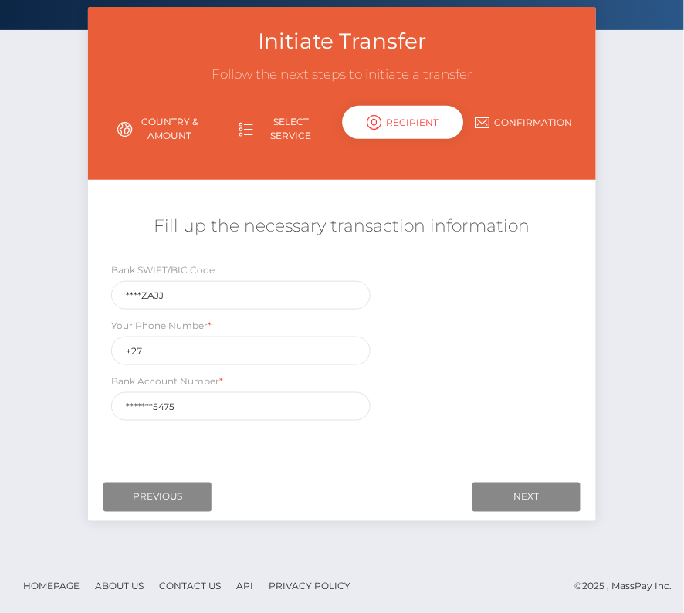
scroll to position [0, 0]
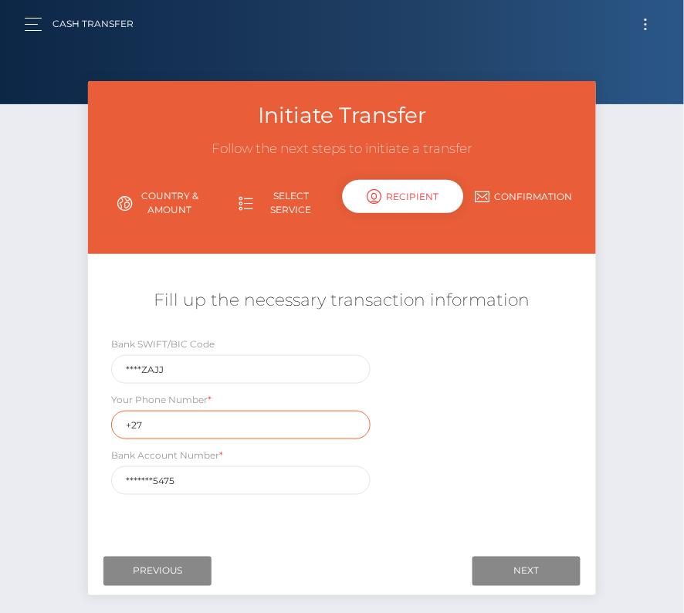
drag, startPoint x: 180, startPoint y: 422, endPoint x: 72, endPoint y: 422, distance: 108.1
click at [72, 422] on div "Initiate Transfer Follow the next steps to initiate a transfer Country & Amount…" at bounding box center [342, 357] width 684 height 553
paste input "828224323"
type input "[PHONE_NUMBER]"
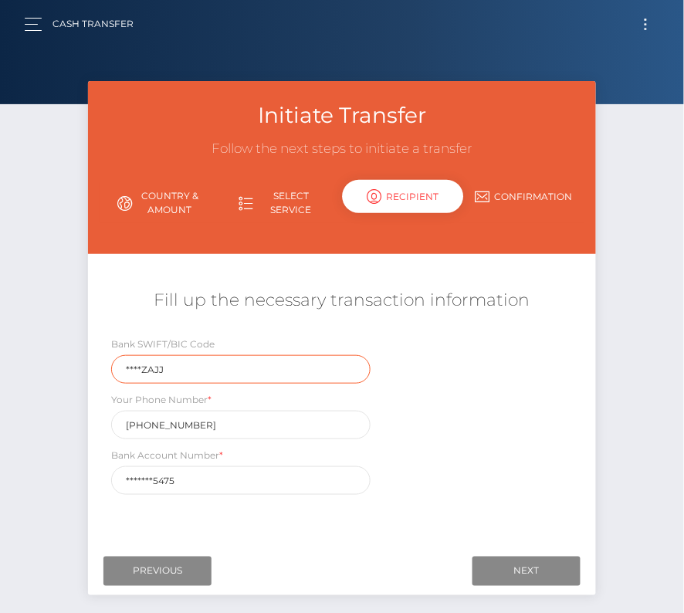
drag, startPoint x: 182, startPoint y: 372, endPoint x: 18, endPoint y: 364, distance: 164.0
click at [18, 364] on div "Initiate Transfer Follow the next steps to initiate a transfer Country & Amount…" at bounding box center [342, 357] width 684 height 553
paste input "FIRN"
type input "[SWIFT_CODE]"
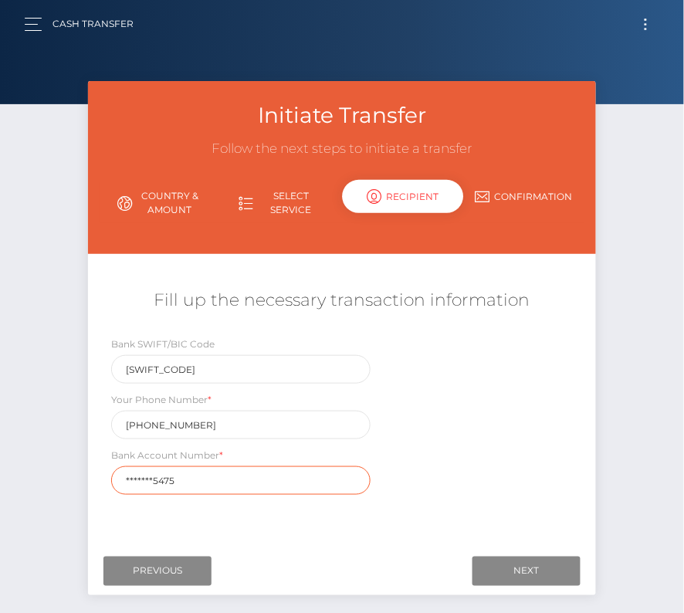
click at [197, 477] on input "*******5475" at bounding box center [241, 480] width 260 height 29
drag, startPoint x: 192, startPoint y: 477, endPoint x: 85, endPoint y: 476, distance: 106.6
click at [85, 476] on div "Initiate Transfer Follow the next steps to initiate a transfer Country & Amount…" at bounding box center [341, 346] width 531 height 530
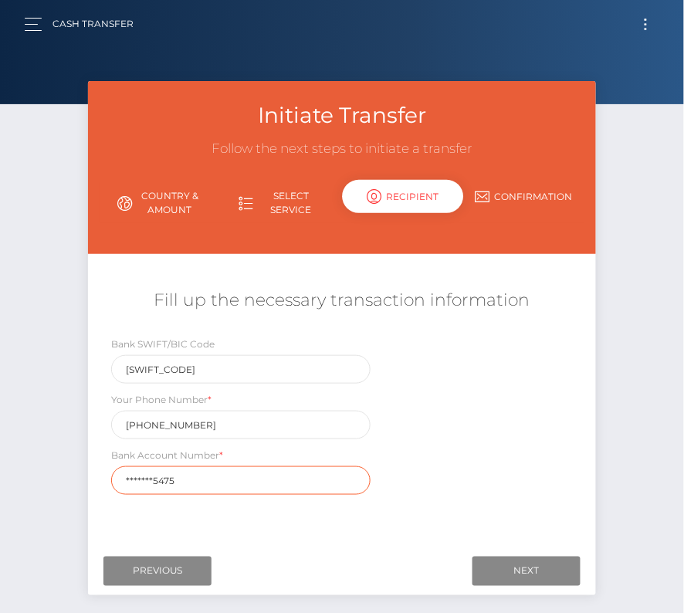
paste input "6211327"
type input "62113275475"
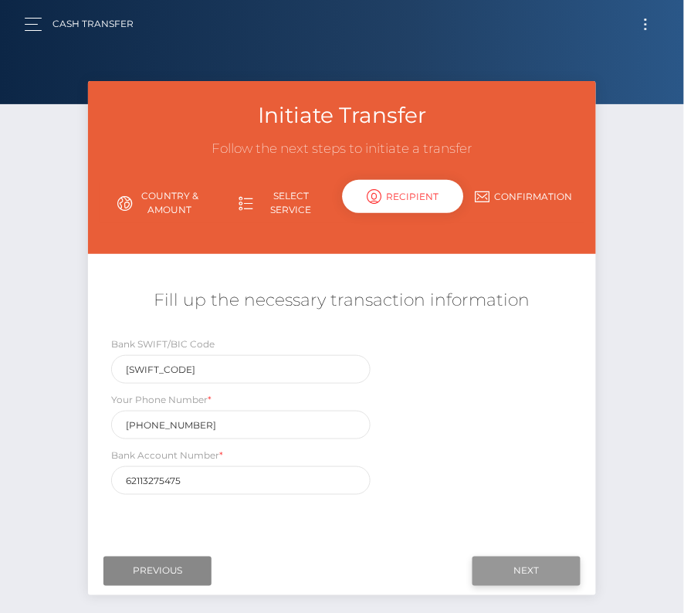
click at [511, 568] on input "Next" at bounding box center [527, 571] width 108 height 29
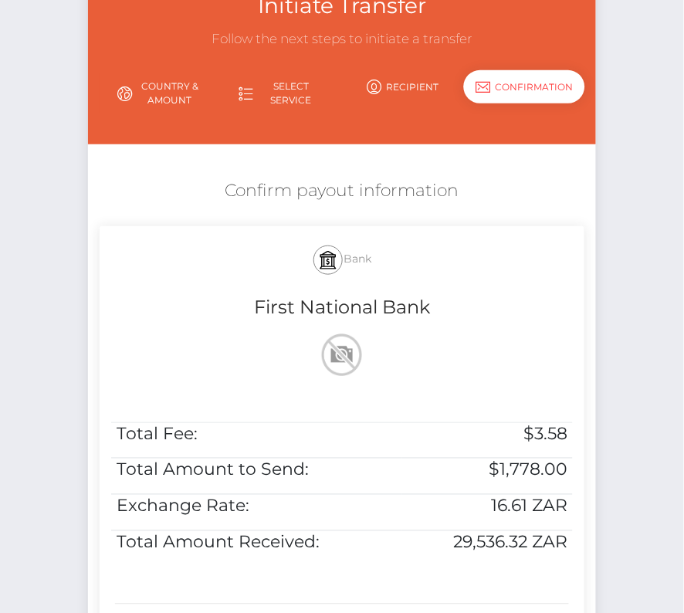
scroll to position [126, 0]
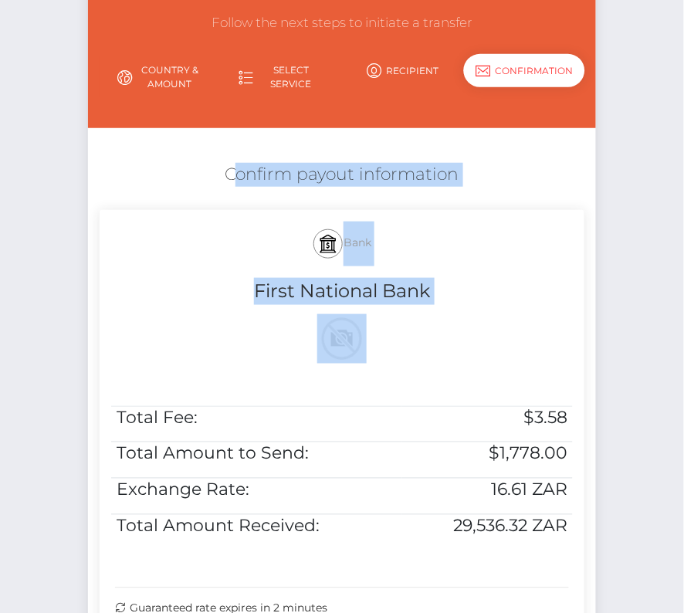
drag, startPoint x: 217, startPoint y: 165, endPoint x: 581, endPoint y: 545, distance: 525.5
click at [582, 545] on div "Confirm payout information Bank First National Bank Total Fee: $3.58 Total Amou…" at bounding box center [342, 398] width 508 height 487
copy div "Confirm payout information Bank First National Bank"
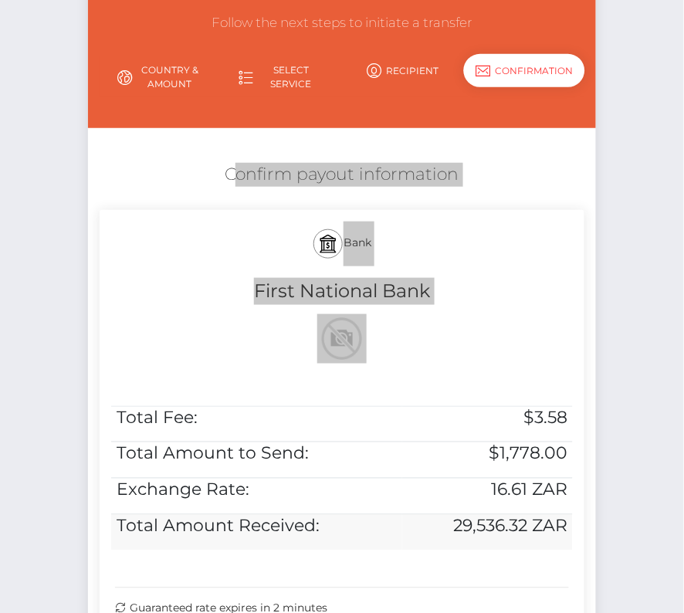
scroll to position [207, 0]
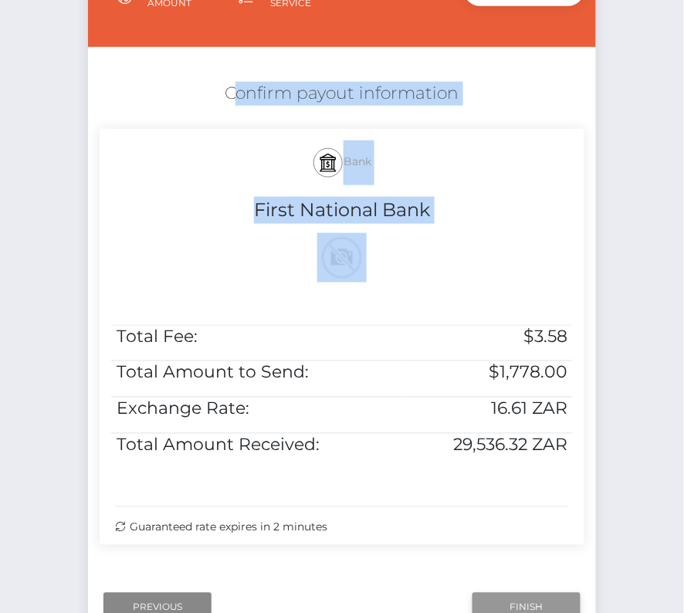
click at [494, 597] on input "Finish" at bounding box center [527, 607] width 108 height 29
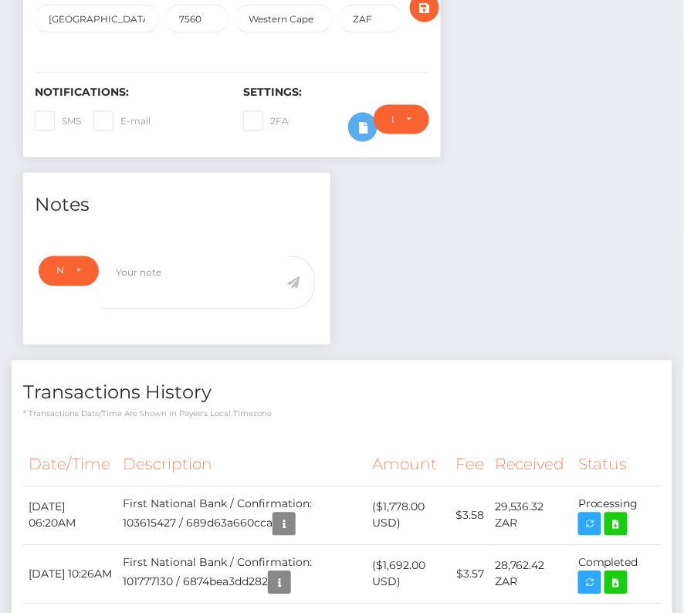
scroll to position [356, 0]
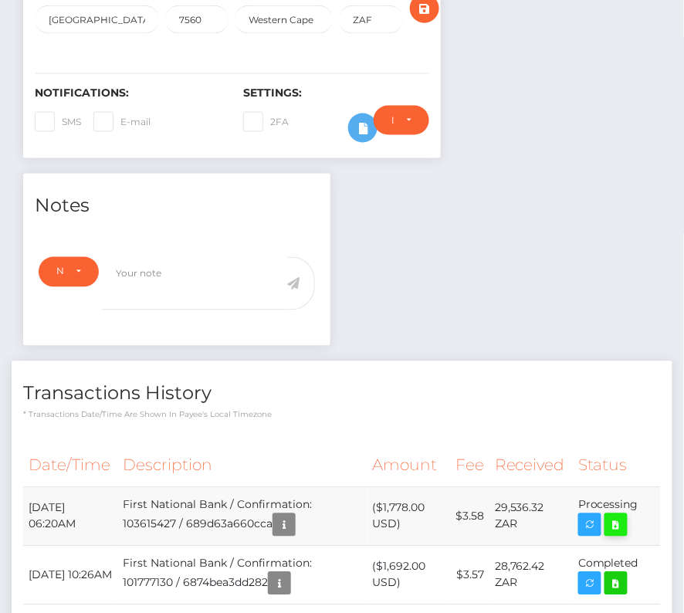
click at [618, 521] on icon at bounding box center [616, 525] width 19 height 19
click at [0, 0] on div "Ashley Martin - ID: Star-2380809 ACTIVE DEACTIVE" at bounding box center [342, 537] width 684 height 1625
drag, startPoint x: 25, startPoint y: 499, endPoint x: 643, endPoint y: 508, distance: 617.2
click at [643, 508] on tr "August 14, 2025 06:20AM First National Bank / Confirmation: 103615427 / 689d63a…" at bounding box center [342, 516] width 638 height 59
copy tbody "August 14, 2025 06:20AM First National Bank / Confirmation: 103615427 / 689d63a…"
